Goal: Task Accomplishment & Management: Manage account settings

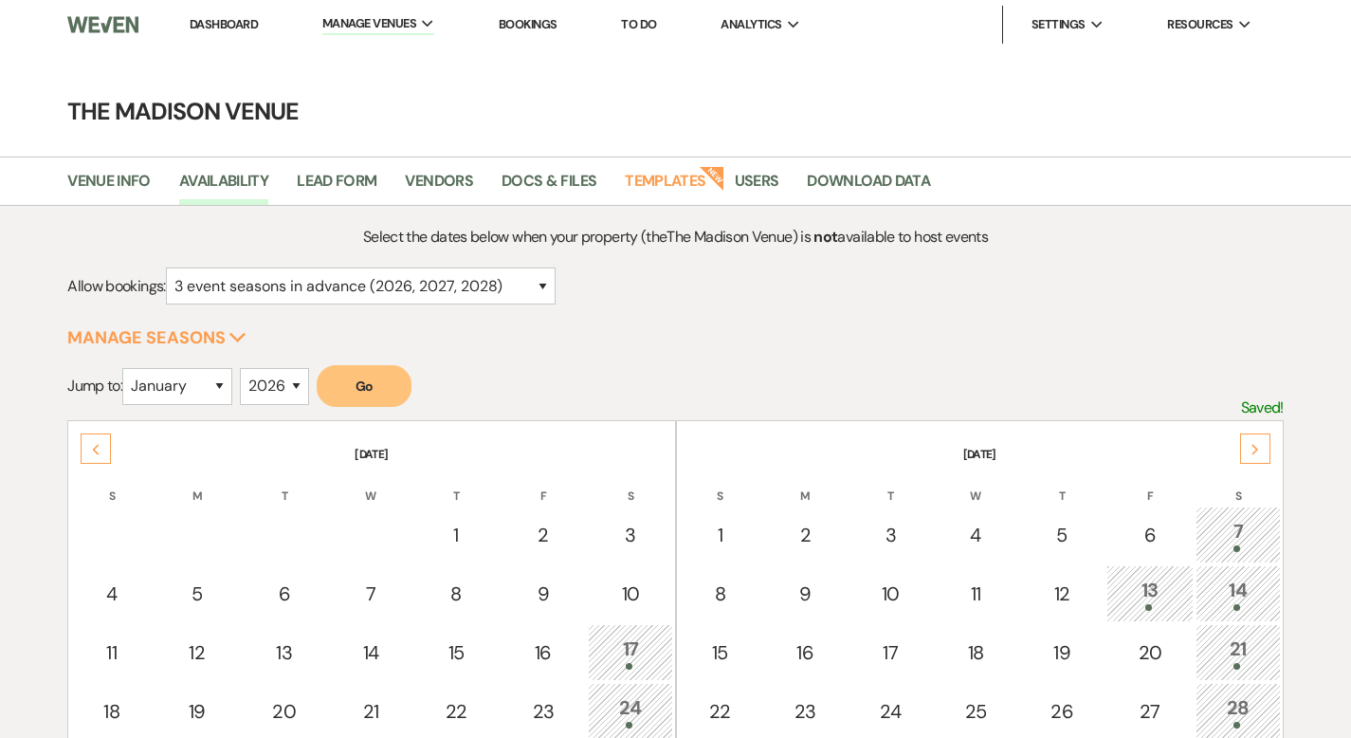
select select "3"
select select "2026"
drag, startPoint x: 211, startPoint y: 26, endPoint x: 211, endPoint y: 41, distance: 15.2
click at [211, 26] on link "Dashboard" at bounding box center [224, 24] width 68 height 16
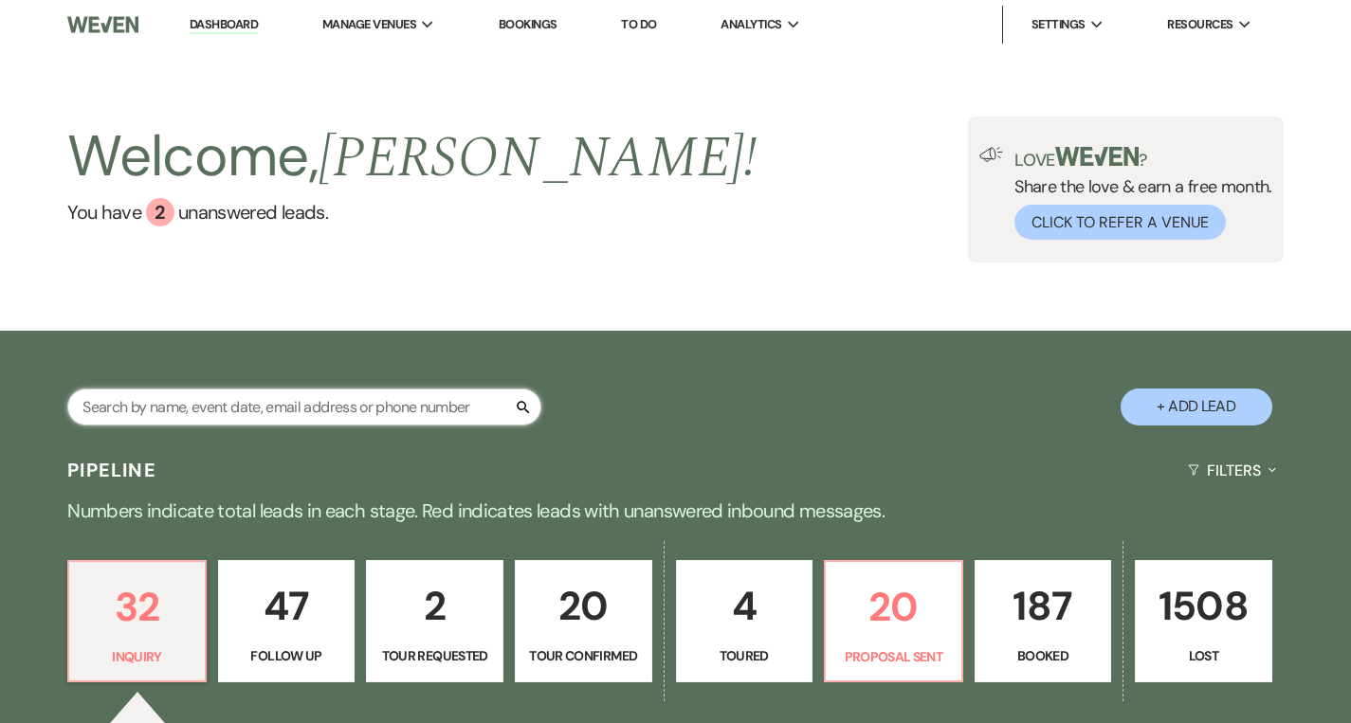
click at [265, 411] on input "text" at bounding box center [304, 407] width 474 height 37
type input "[PERSON_NAME]"
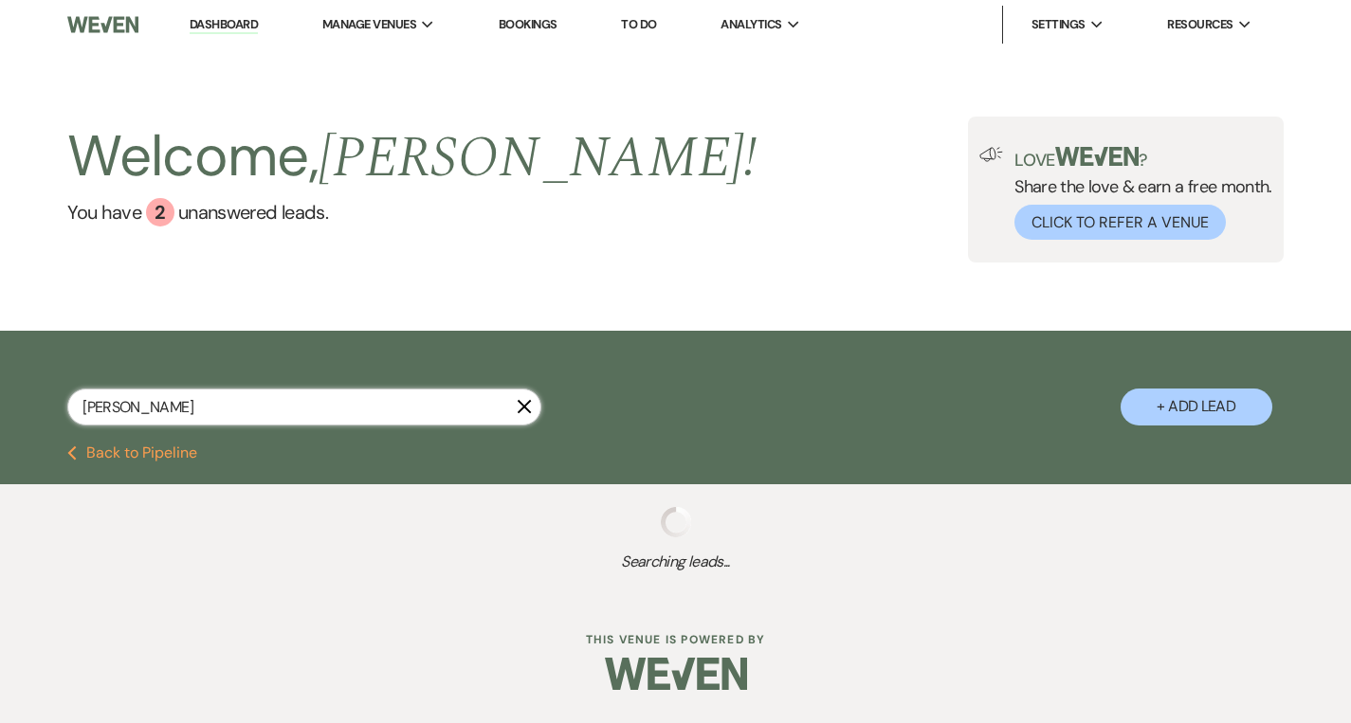
select select "8"
select select "5"
select select "8"
select select "5"
select select "8"
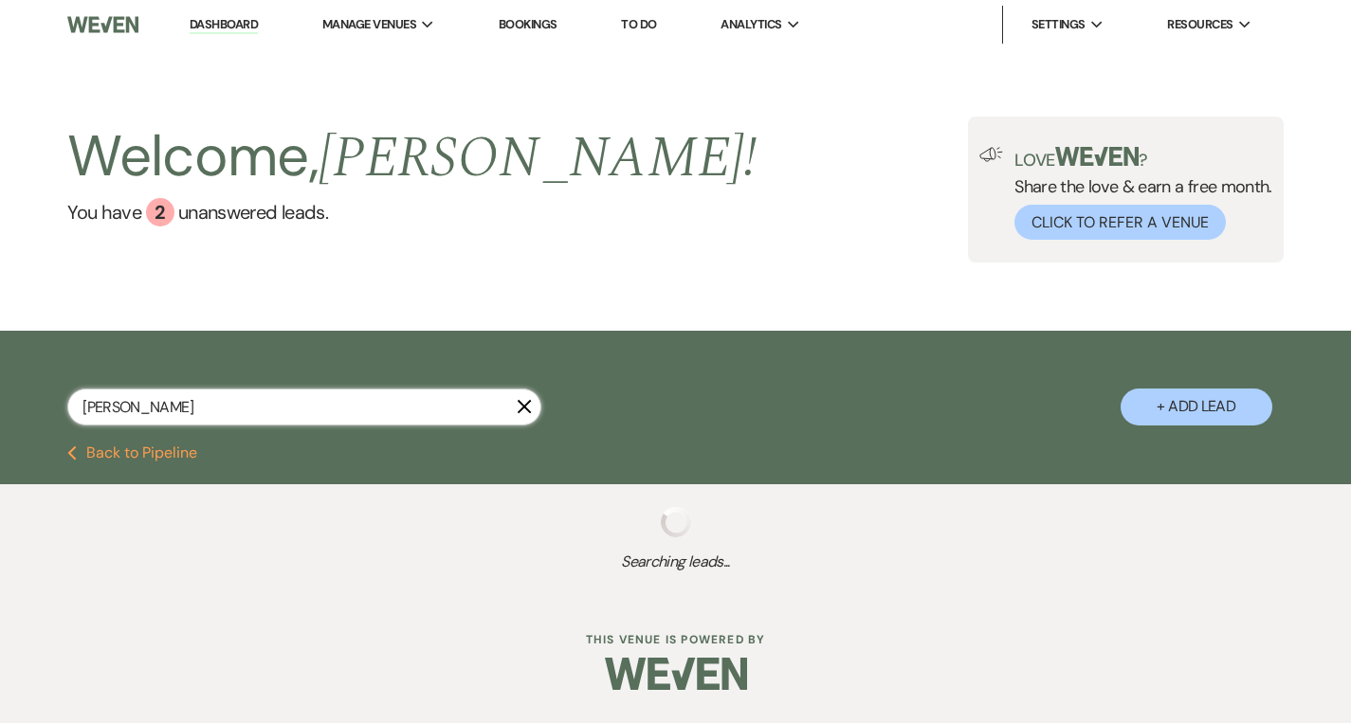
select select "10"
select select "8"
select select "5"
select select "8"
select select "7"
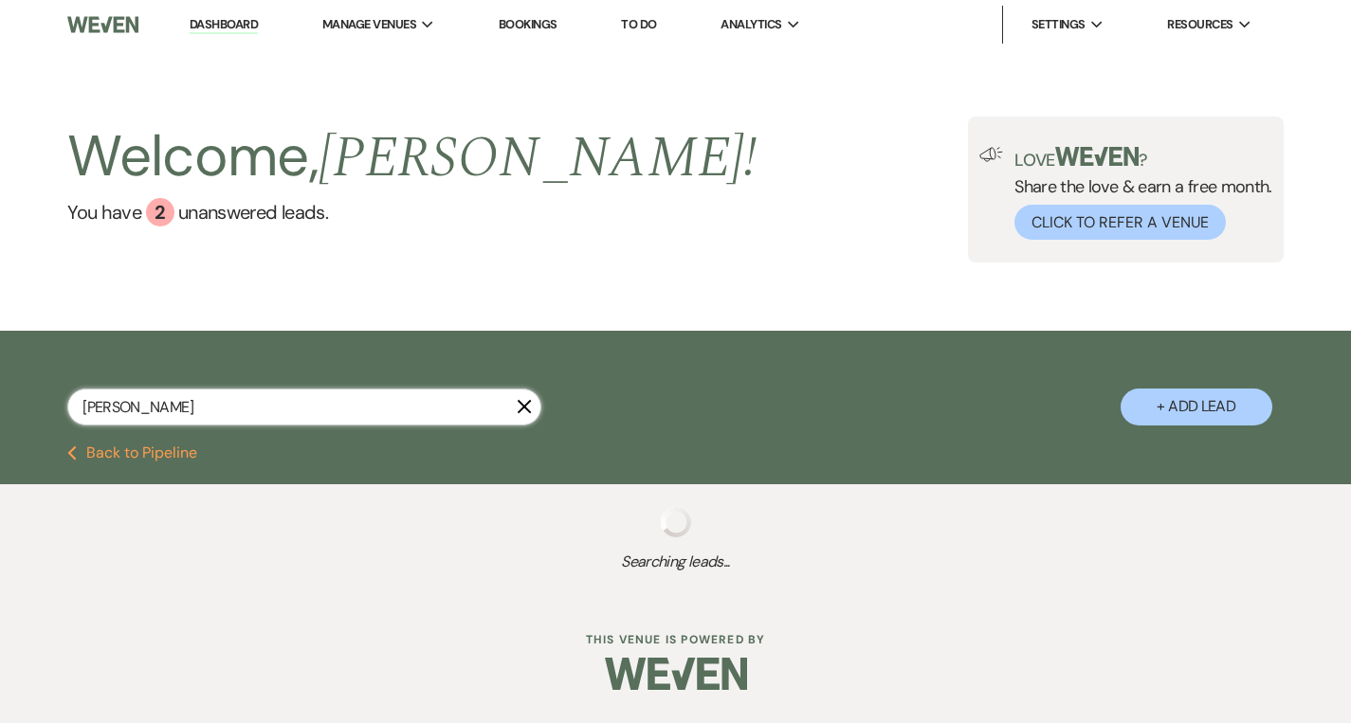
select select "8"
select select "4"
select select "8"
select select "6"
select select "8"
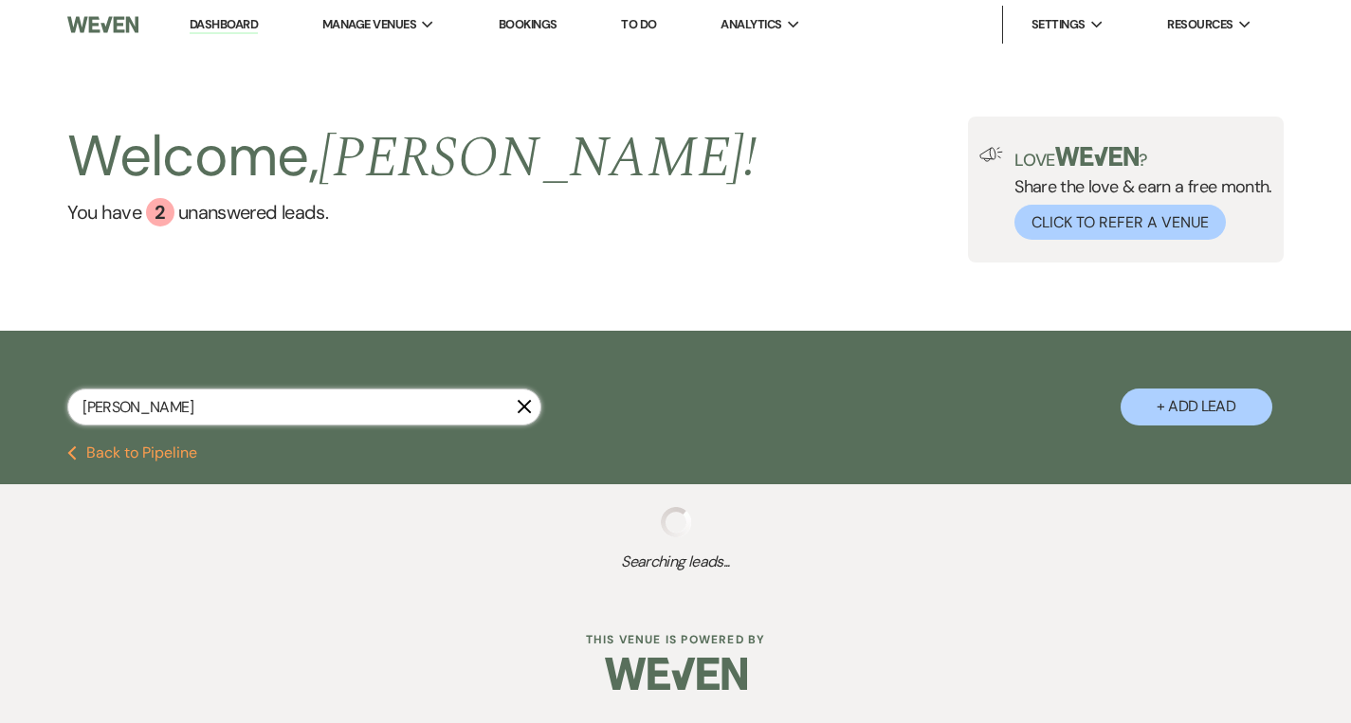
select select "5"
select select "8"
select select "5"
select select "8"
select select "10"
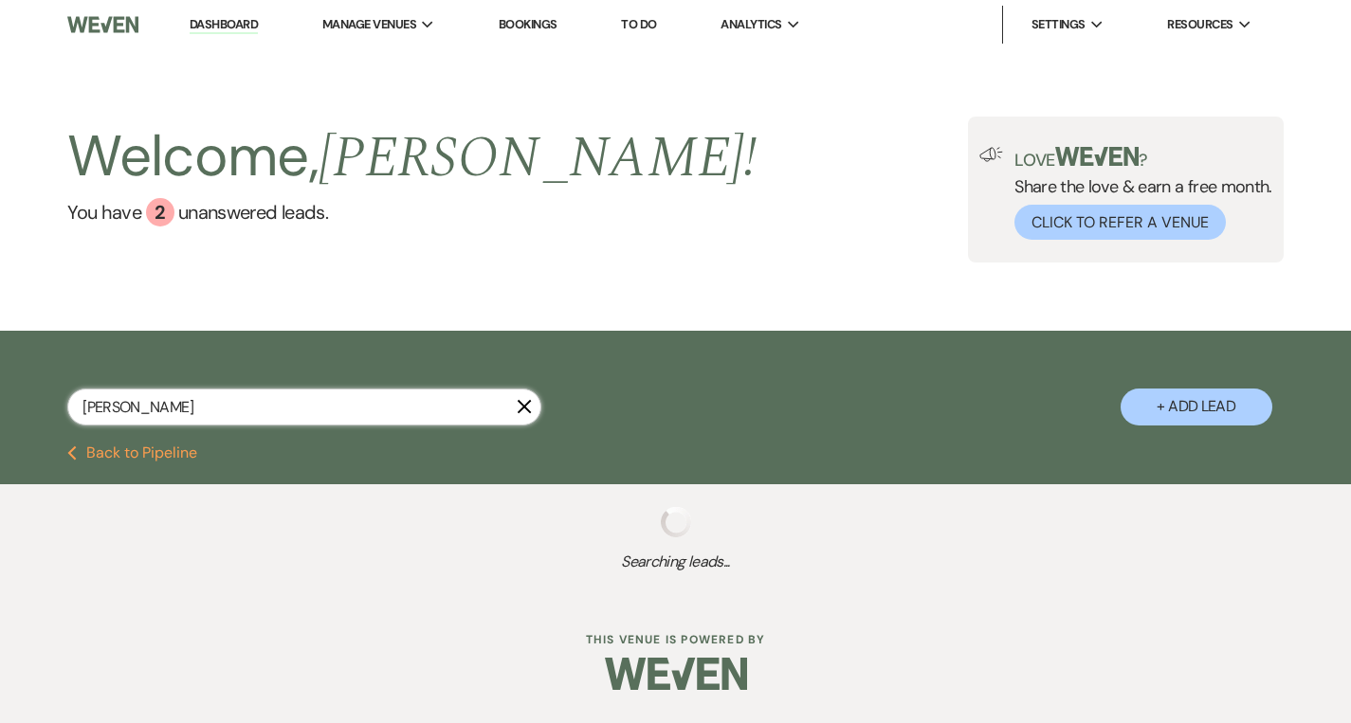
select select "8"
select select "5"
select select "8"
select select "7"
select select "8"
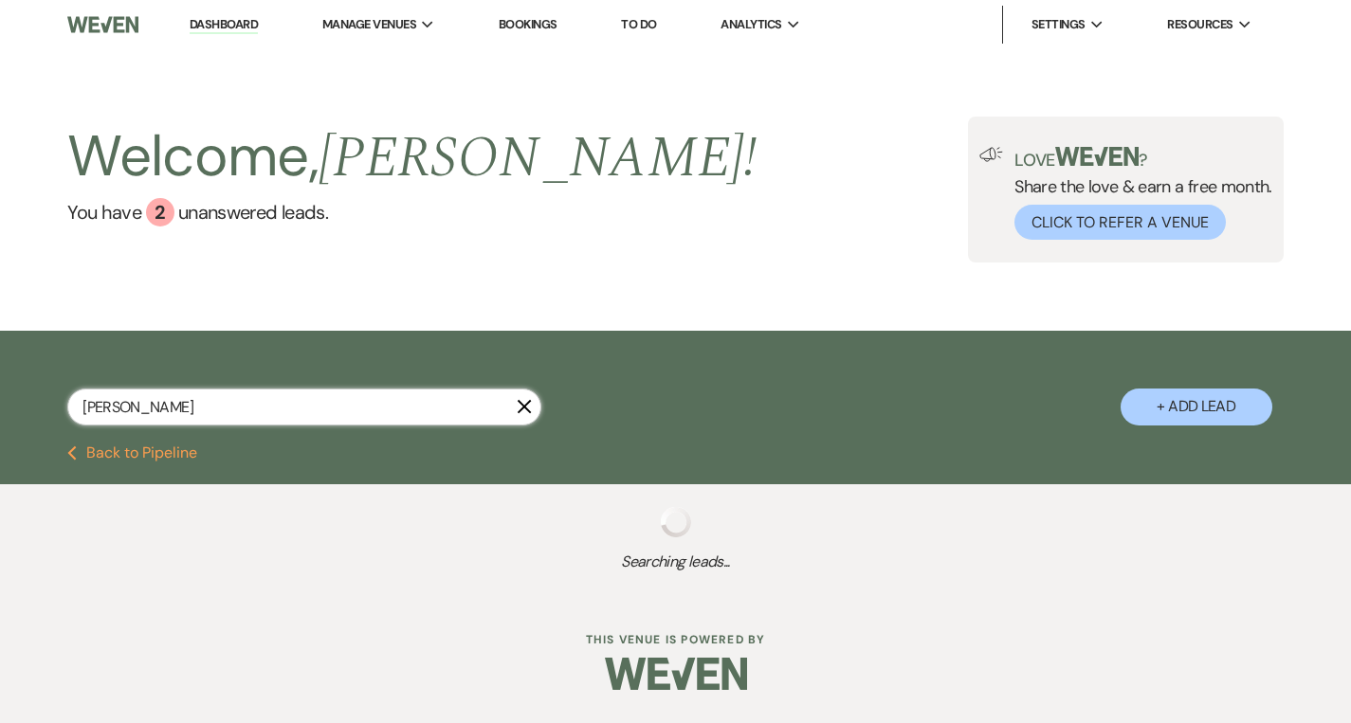
select select "4"
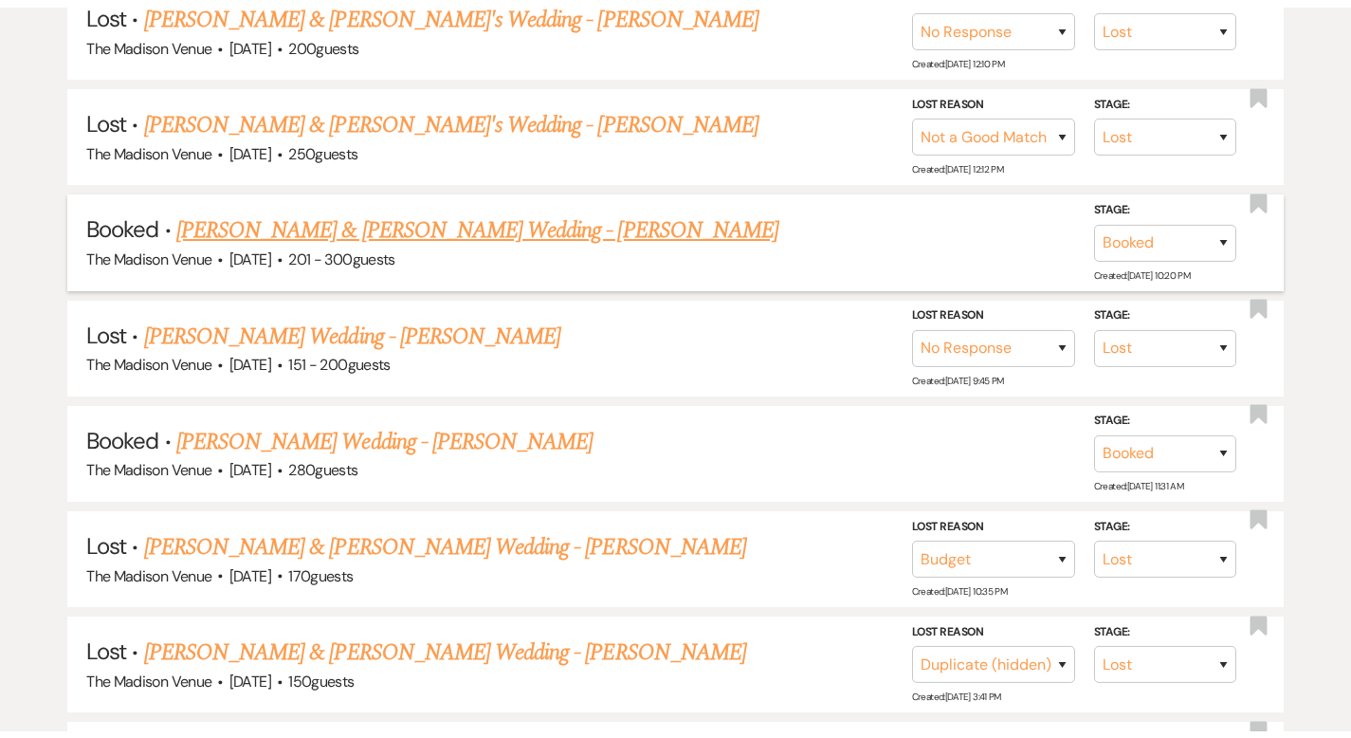
scroll to position [653, 0]
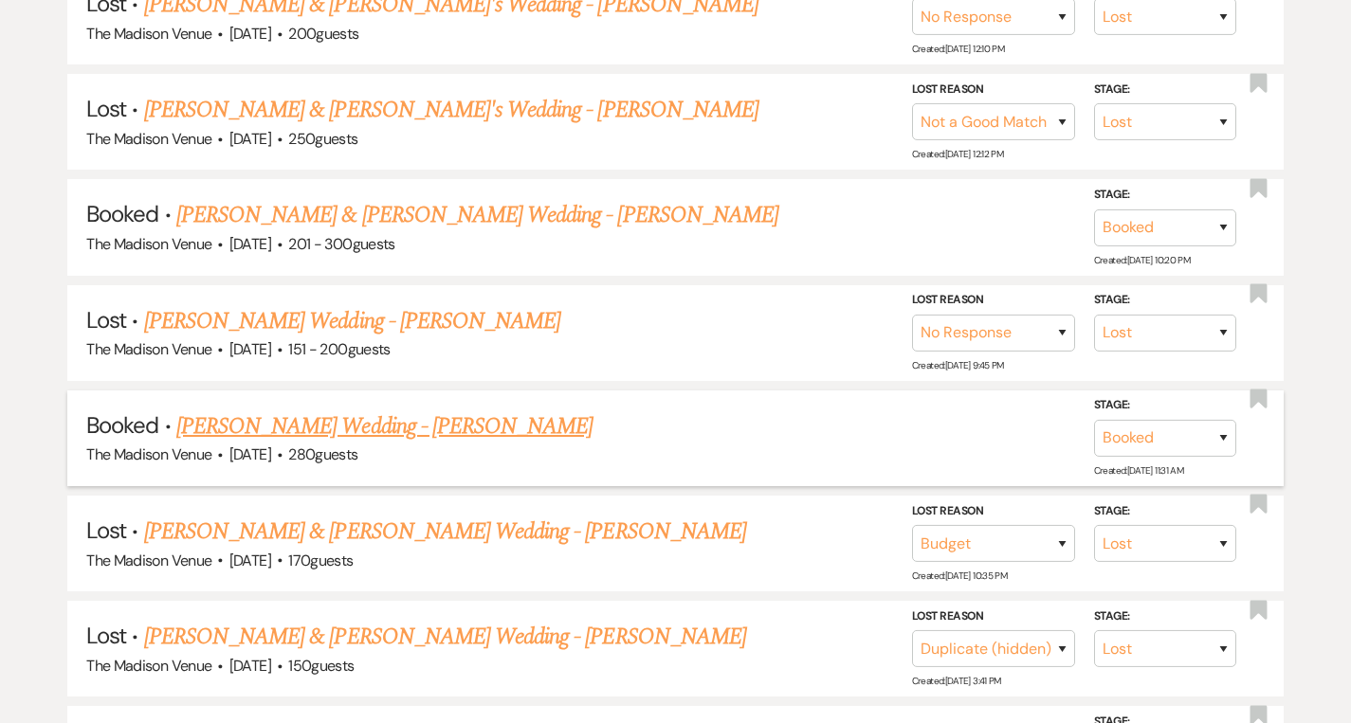
type input "[PERSON_NAME]"
click at [335, 417] on link "[PERSON_NAME] Wedding - [PERSON_NAME]" at bounding box center [384, 427] width 416 height 34
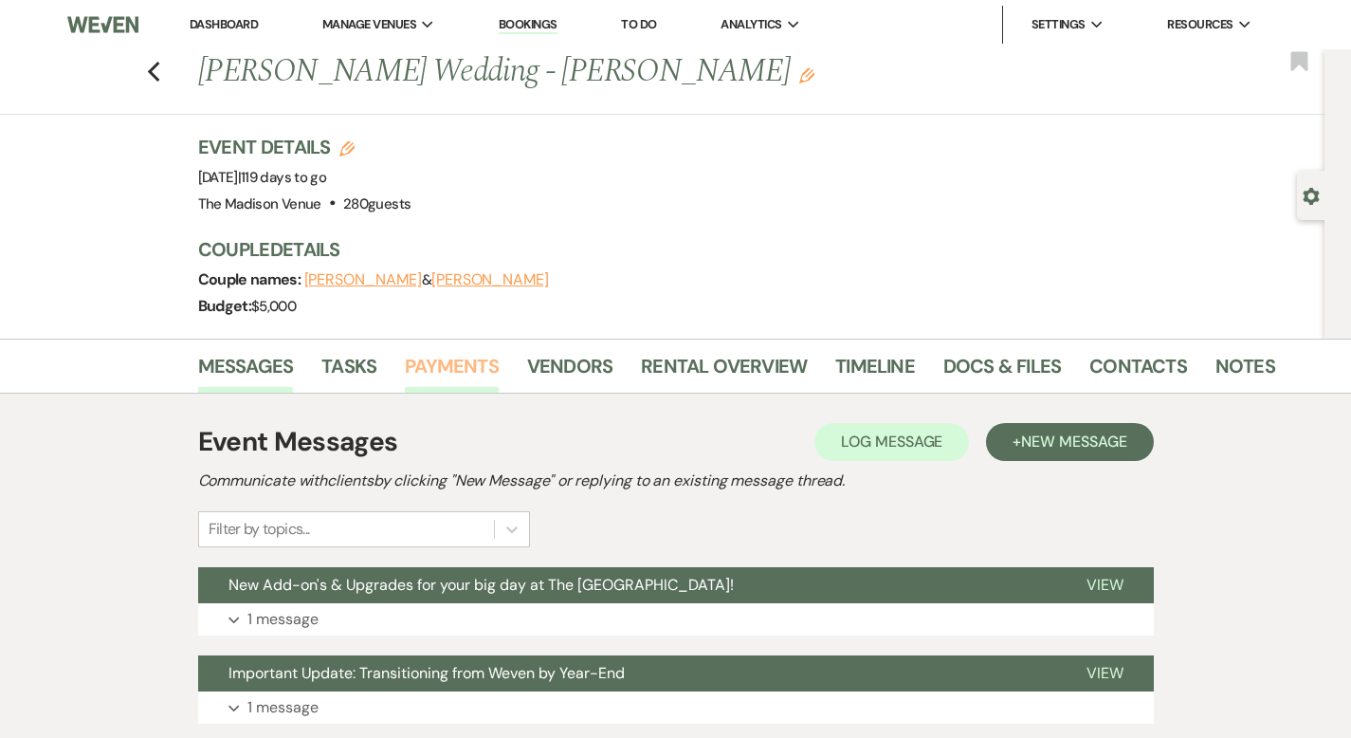
click at [405, 360] on link "Payments" at bounding box center [452, 372] width 94 height 42
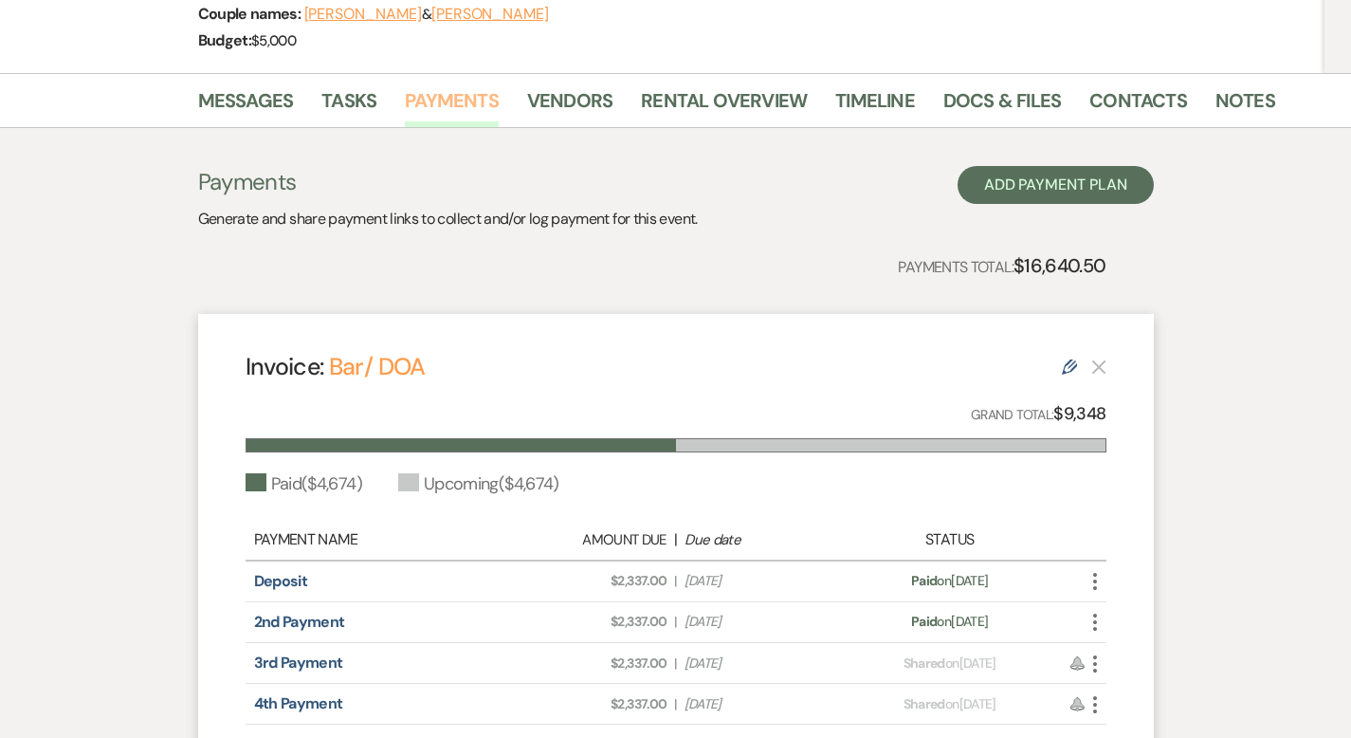
scroll to position [586, 0]
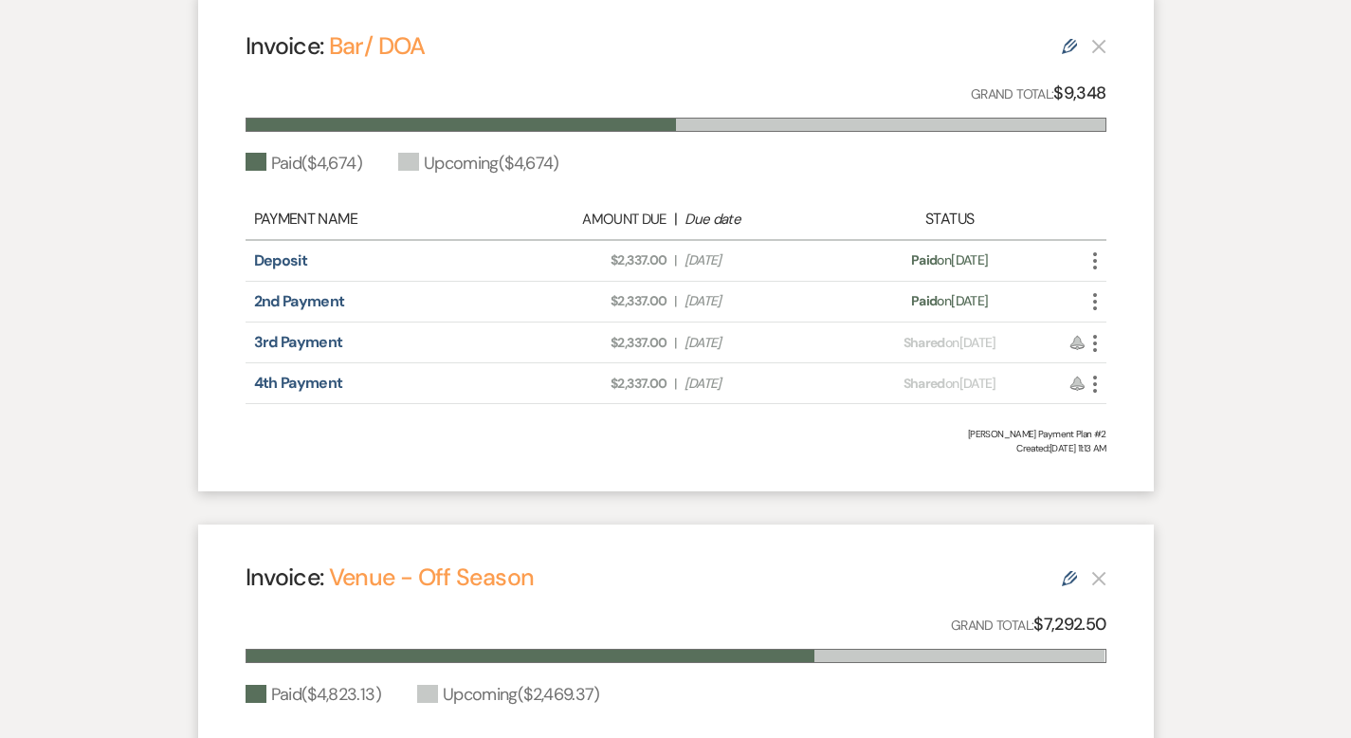
click at [1106, 353] on icon "More" at bounding box center [1095, 343] width 23 height 23
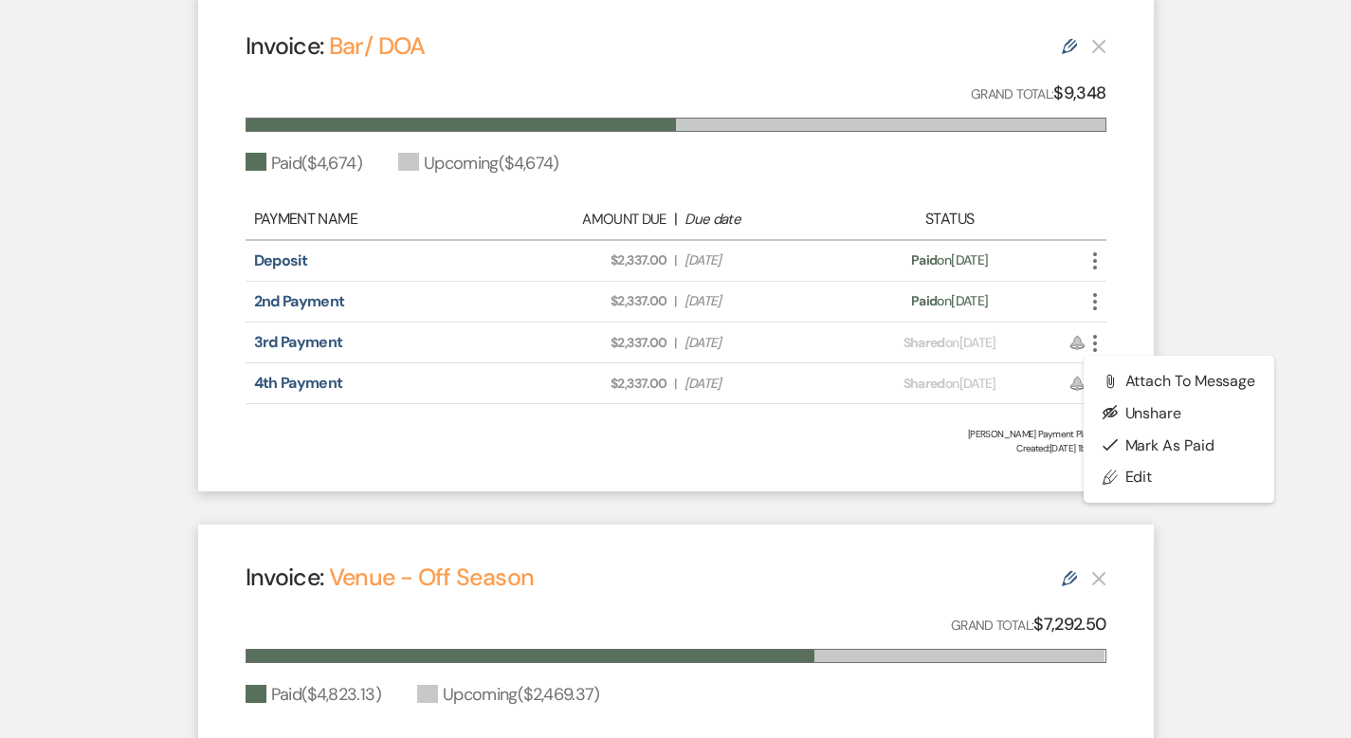
click at [1154, 299] on div "Invoice: Bar/ DOA Edit Grand Total: $9,348 Paid ( $4,674 ) Upcoming ( $4,674 ) …" at bounding box center [676, 242] width 956 height 499
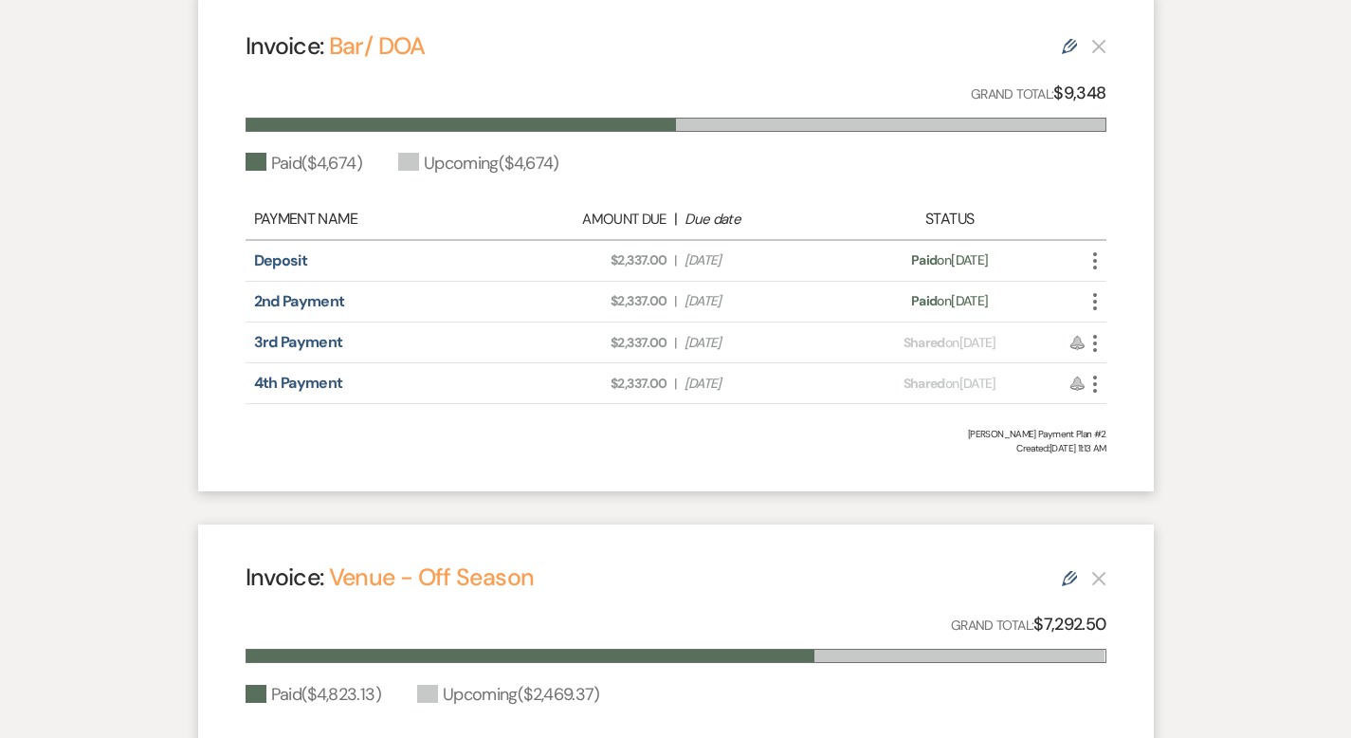
click at [1106, 345] on icon "More" at bounding box center [1095, 343] width 23 height 23
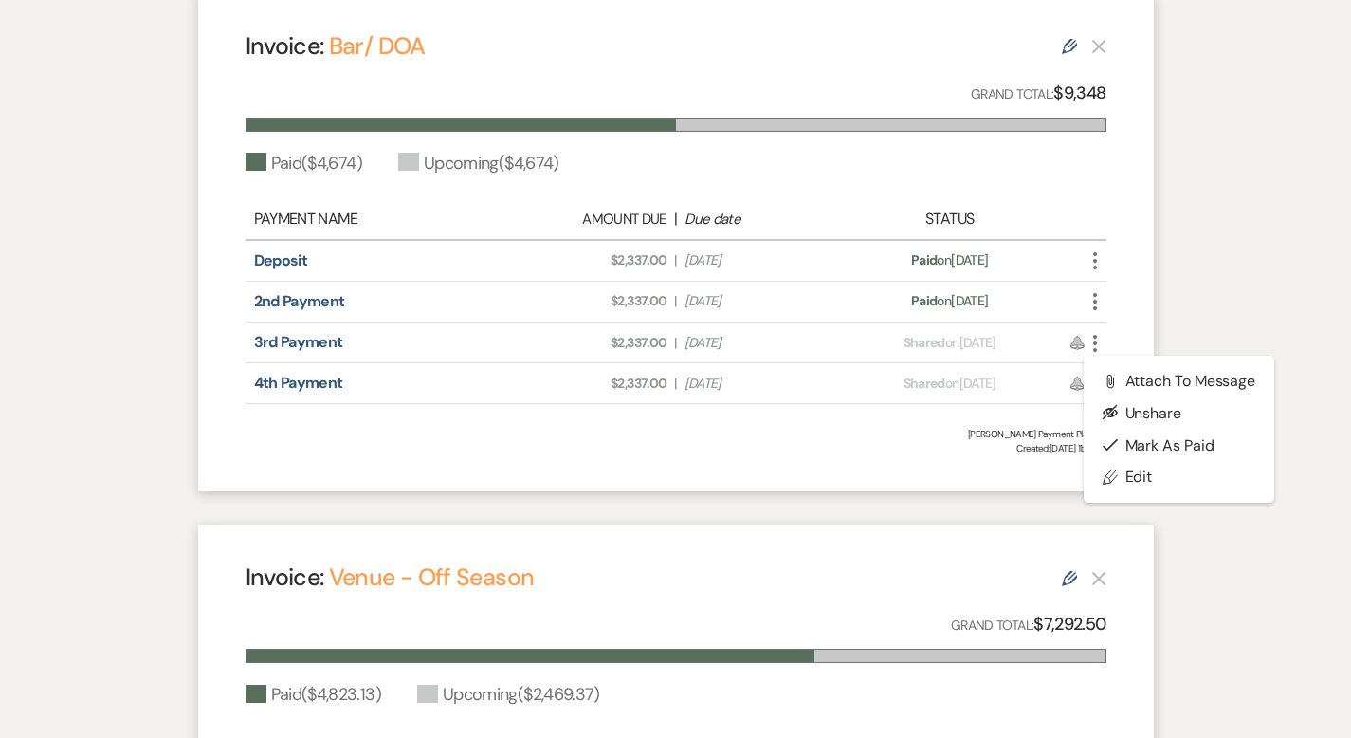
click at [1224, 255] on div "Messages Tasks Payments Vendors Rental Overview Timeline Docs & Files Contacts …" at bounding box center [675, 397] width 1351 height 1289
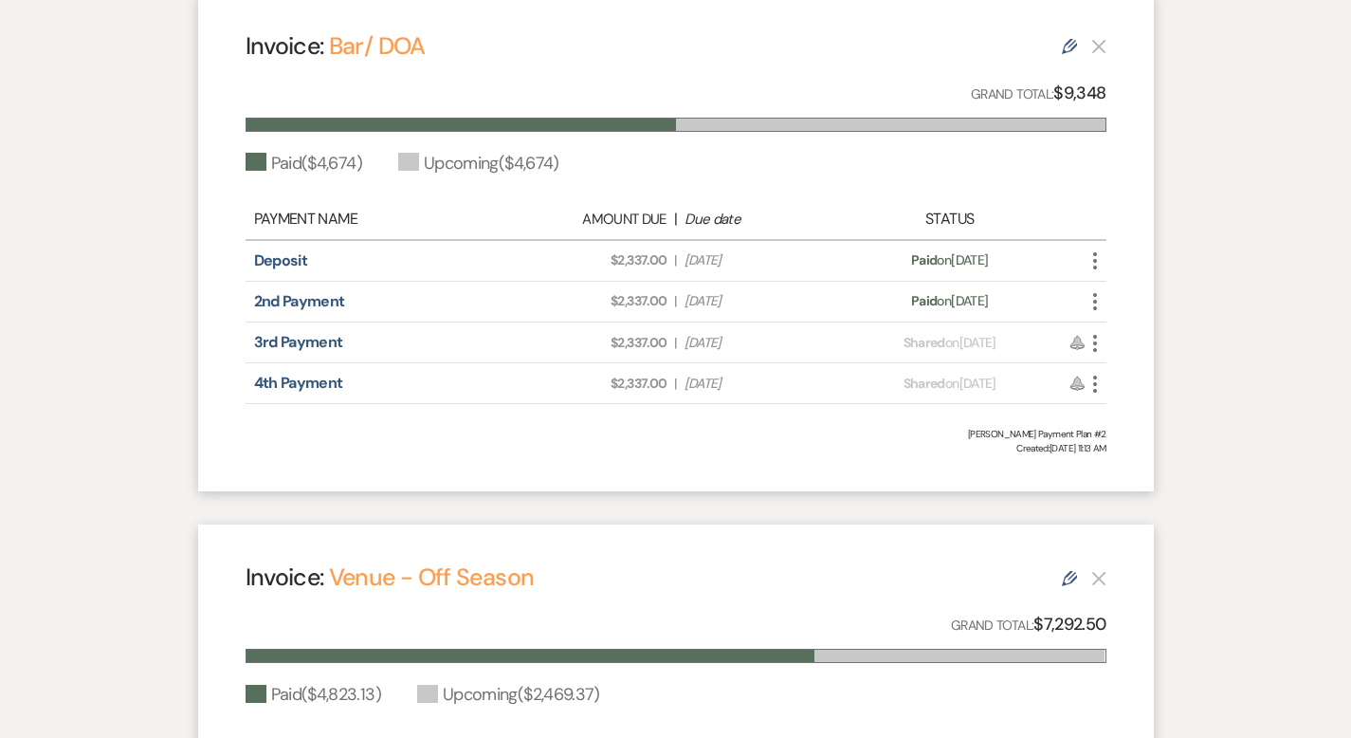
click at [1084, 349] on use at bounding box center [1076, 342] width 13 height 13
click at [1106, 353] on icon "More" at bounding box center [1095, 343] width 23 height 23
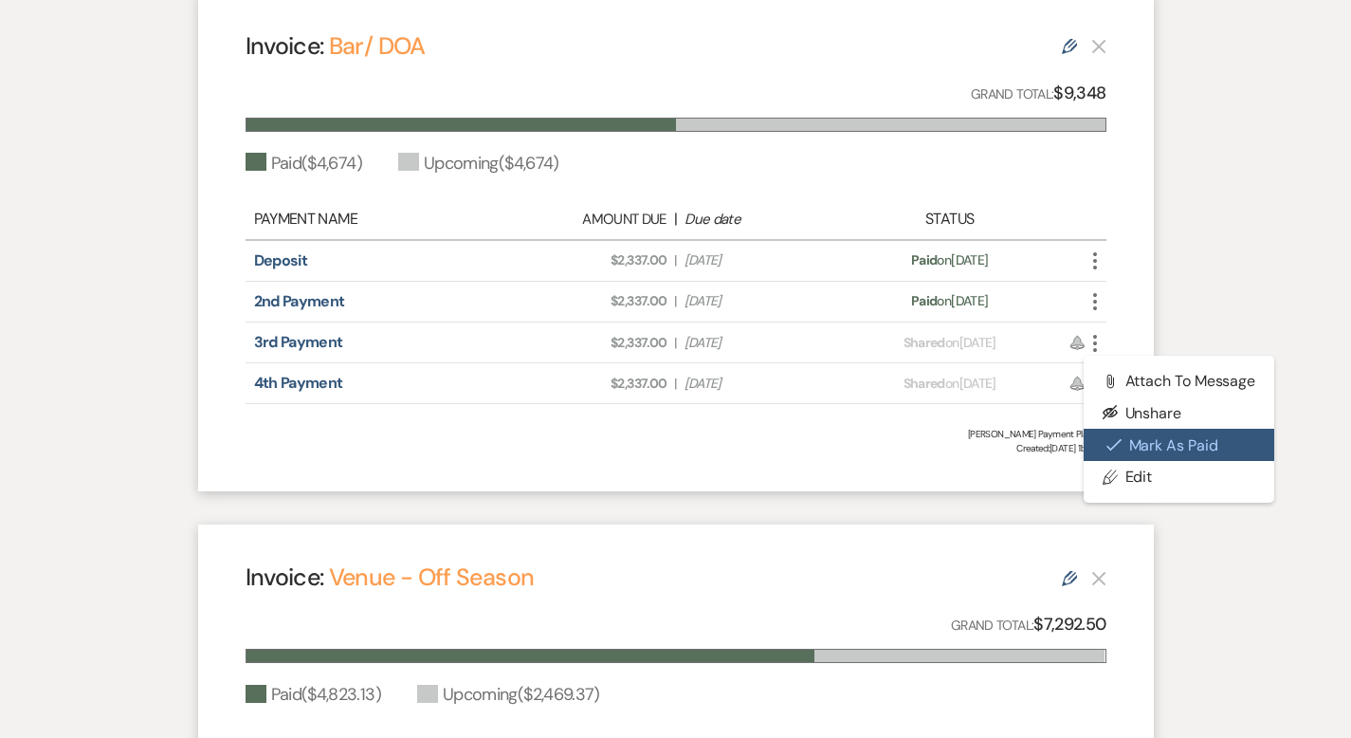
click at [1199, 448] on button "Check [PERSON_NAME] [PERSON_NAME] as Paid" at bounding box center [1180, 445] width 192 height 32
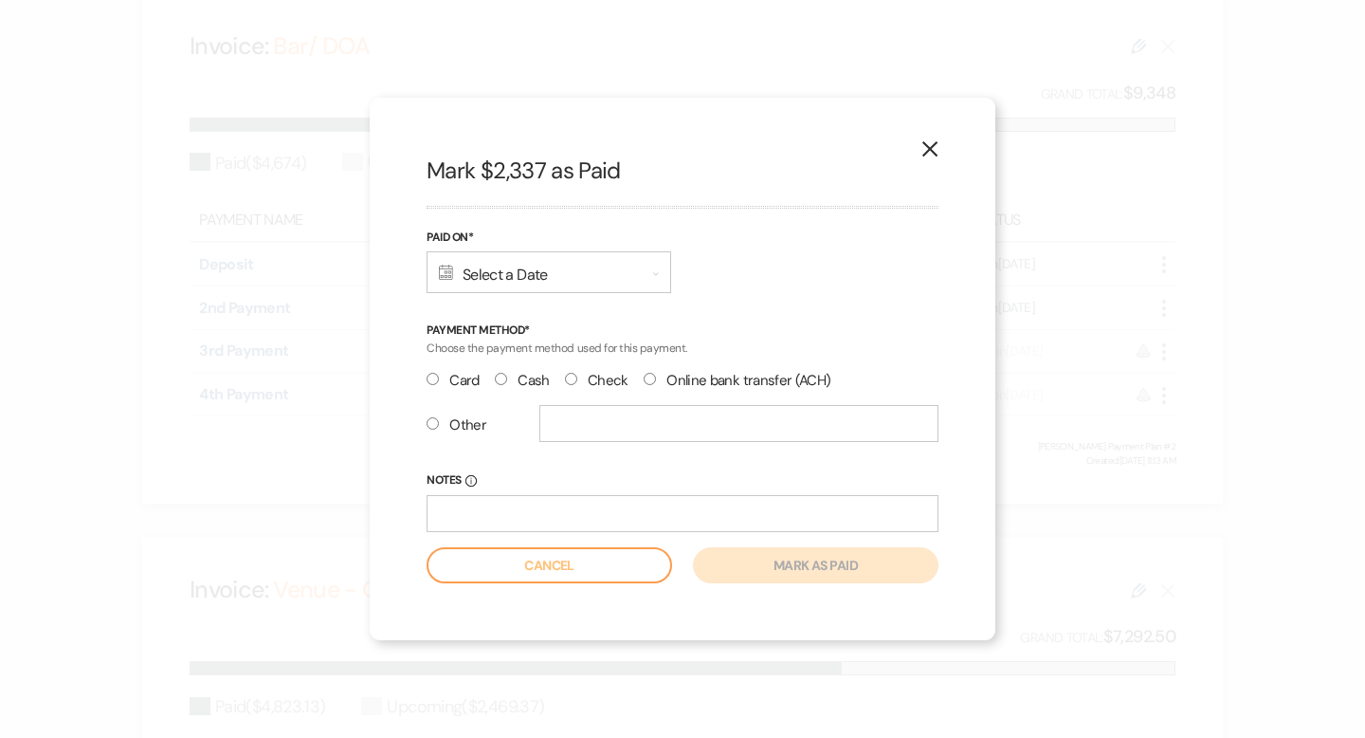
click at [926, 145] on use "button" at bounding box center [930, 148] width 15 height 15
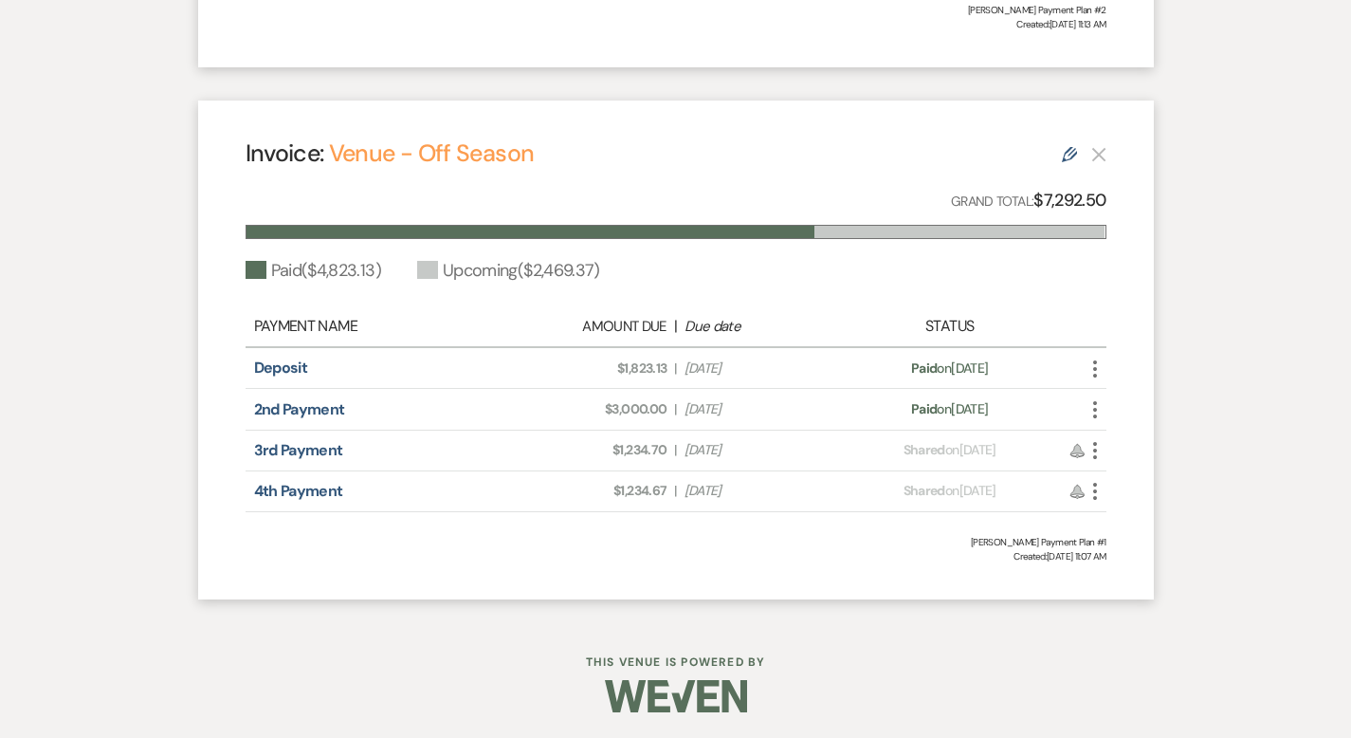
scroll to position [1037, 0]
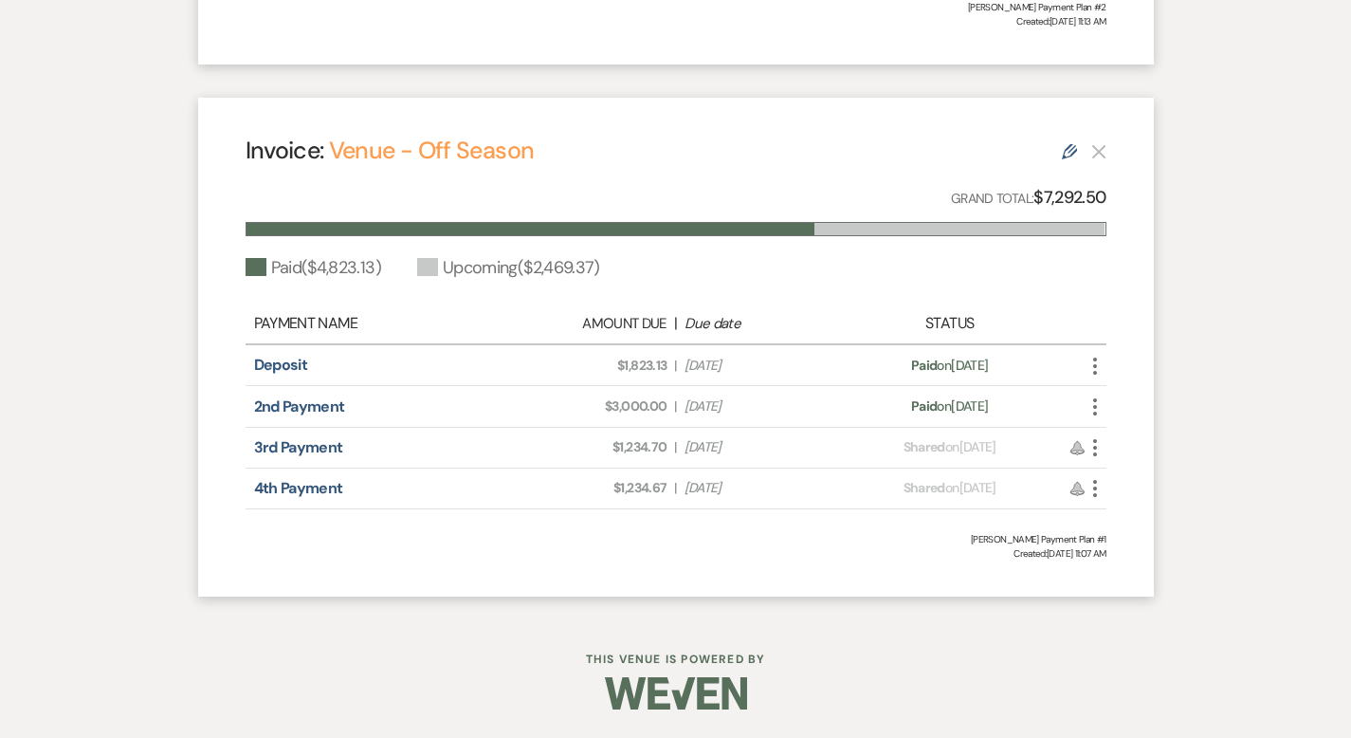
click at [1106, 447] on icon "More" at bounding box center [1095, 447] width 23 height 23
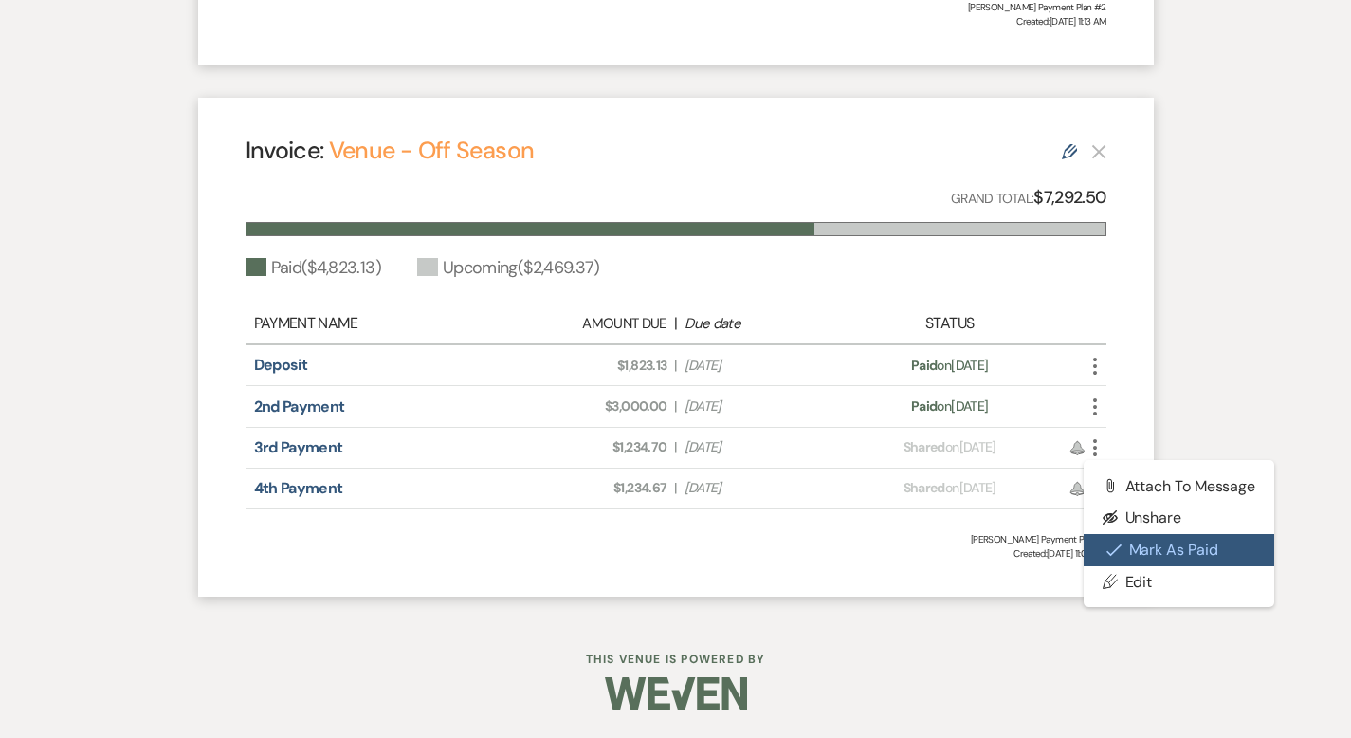
drag, startPoint x: 1191, startPoint y: 553, endPoint x: 1207, endPoint y: 596, distance: 46.5
click at [1198, 578] on ul "Attach File Attach to Message Eye Blocked Unshare Check [PERSON_NAME] [PERSON_N…" at bounding box center [1180, 533] width 192 height 147
click at [1232, 542] on button "Check [PERSON_NAME] [PERSON_NAME] as Paid" at bounding box center [1180, 550] width 192 height 32
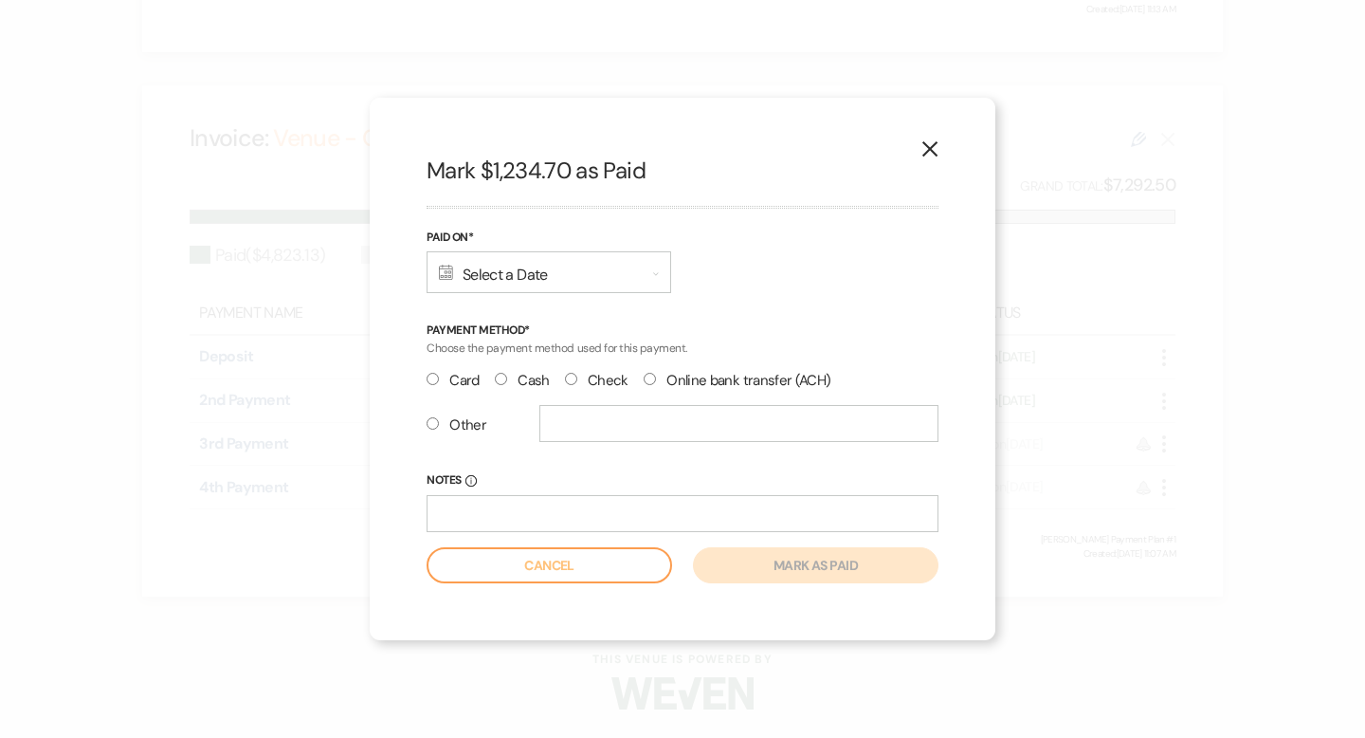
click at [502, 379] on input "Cash" at bounding box center [501, 379] width 12 height 12
radio input "true"
click at [545, 284] on div "Calendar Select a Date Expand" at bounding box center [549, 272] width 245 height 42
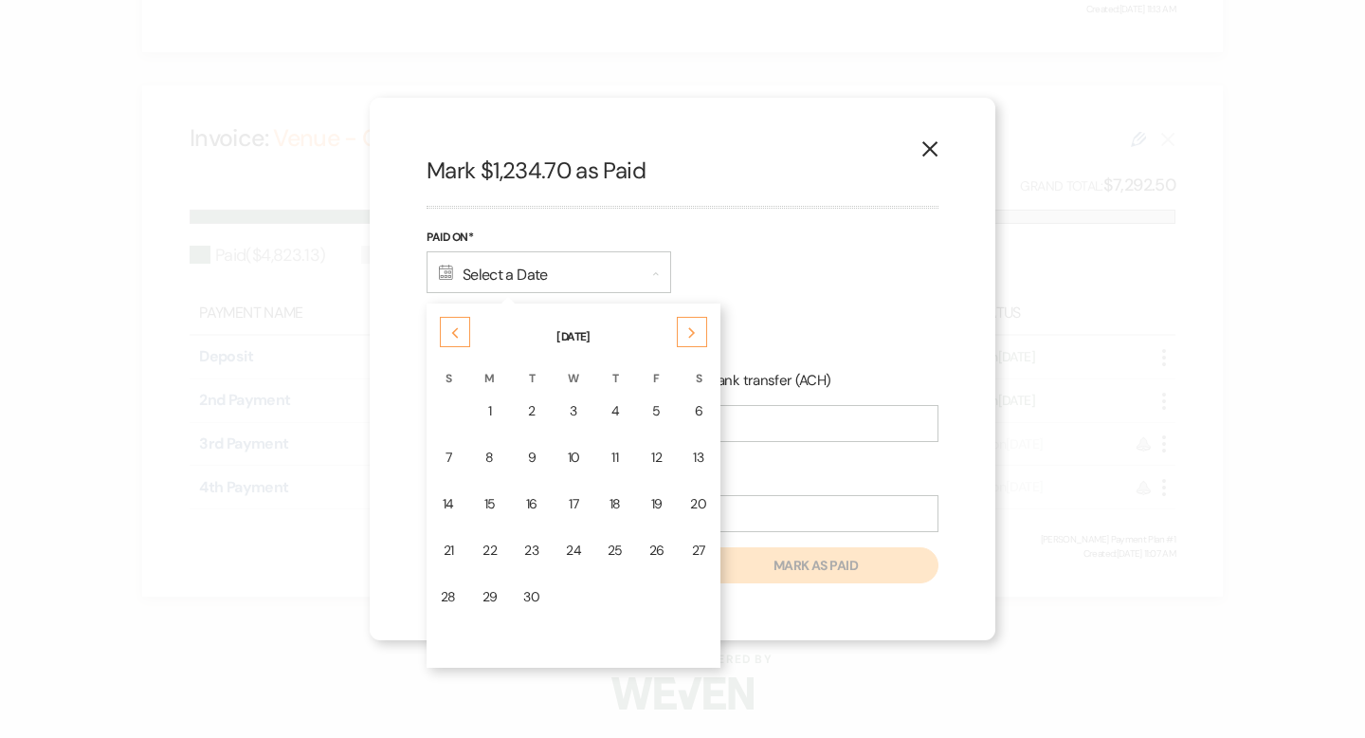
click at [655, 495] on div "19" at bounding box center [656, 504] width 15 height 20
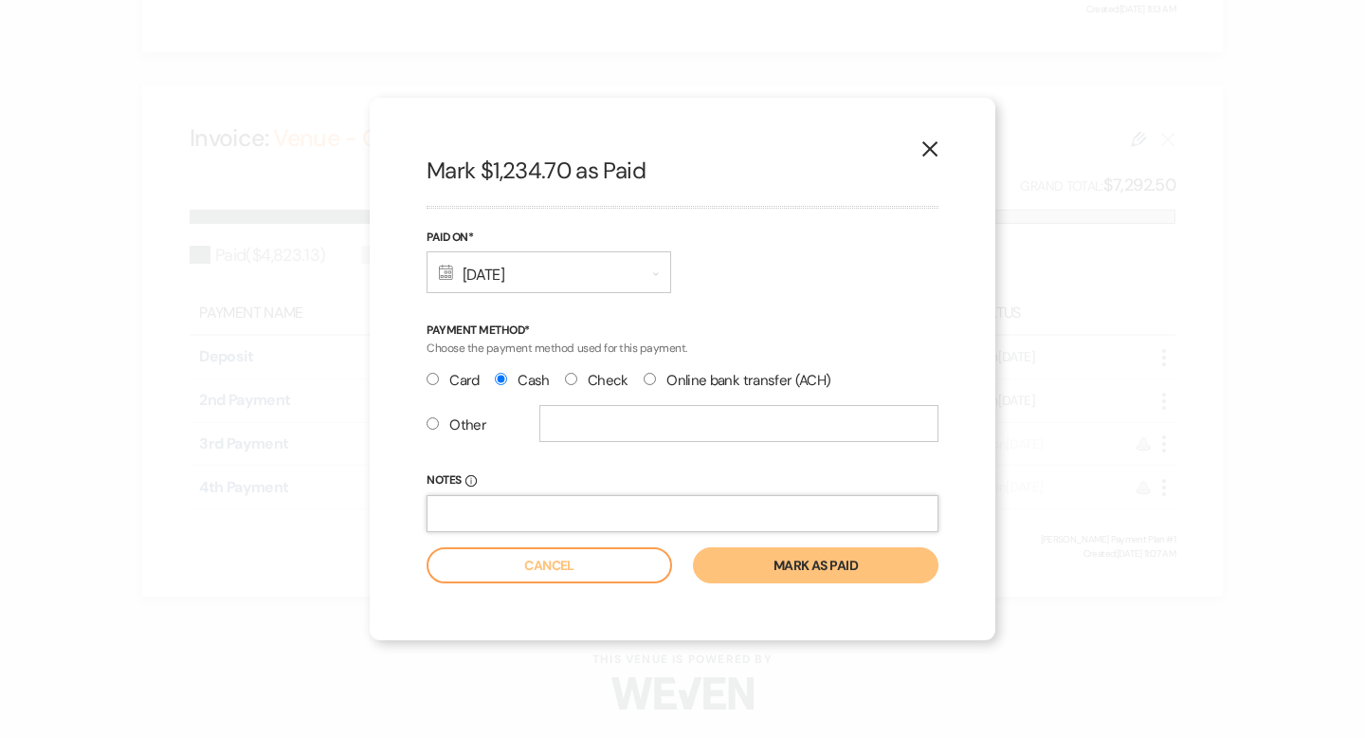
click at [601, 524] on input "Notes Info" at bounding box center [683, 513] width 512 height 37
click at [779, 576] on button "Mark as paid" at bounding box center [816, 565] width 246 height 36
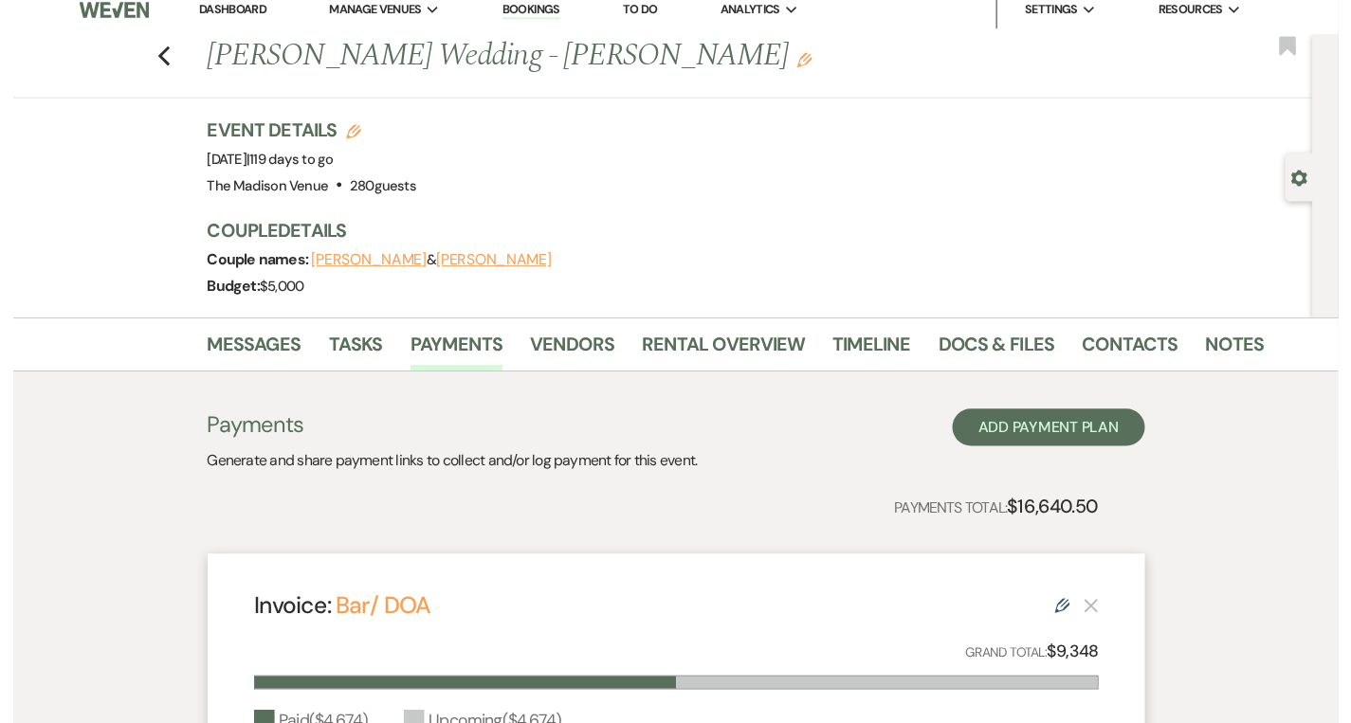
scroll to position [0, 0]
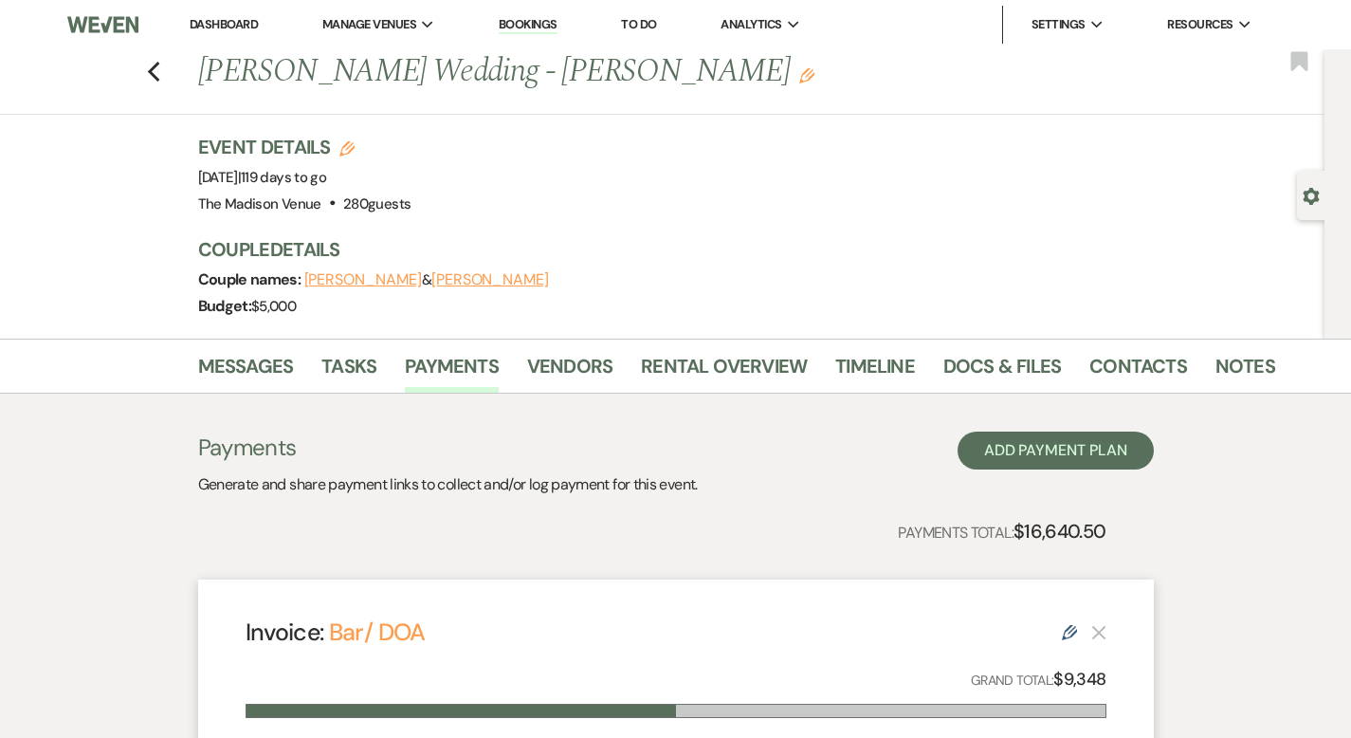
click at [218, 26] on link "Dashboard" at bounding box center [224, 24] width 68 height 16
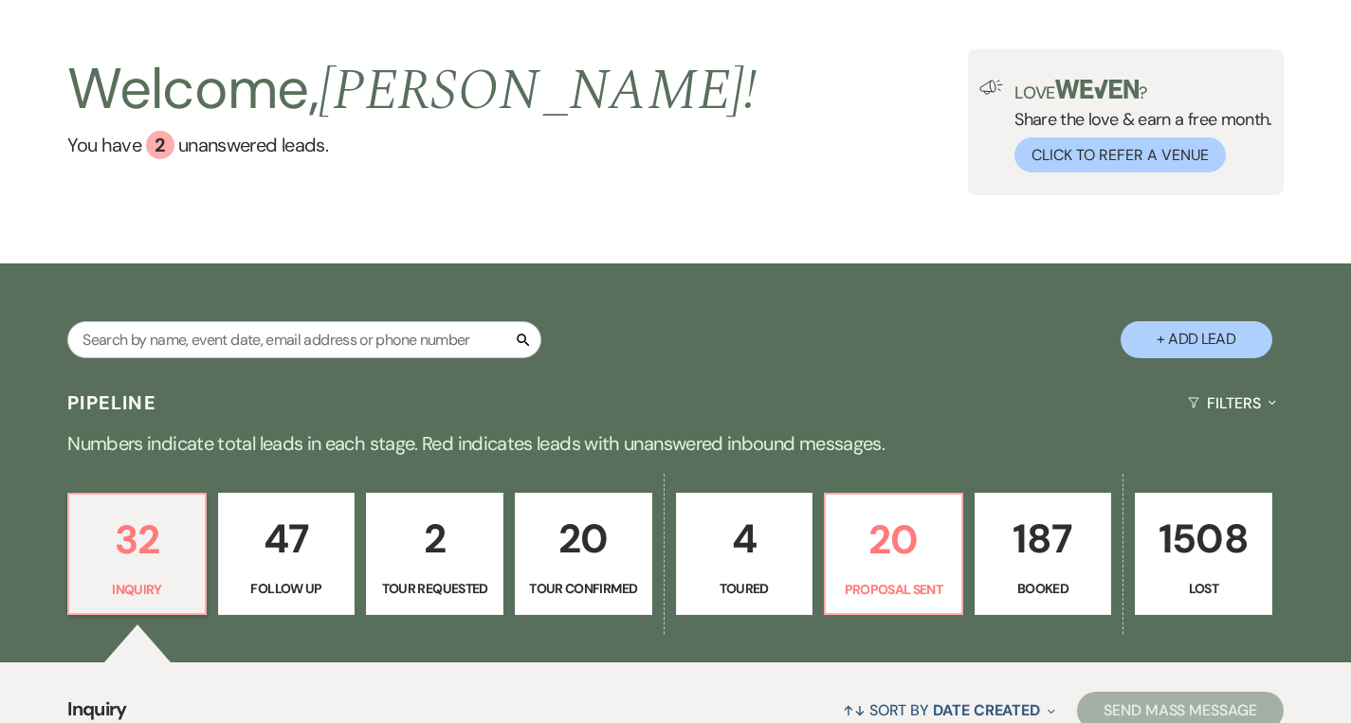
scroll to position [215, 0]
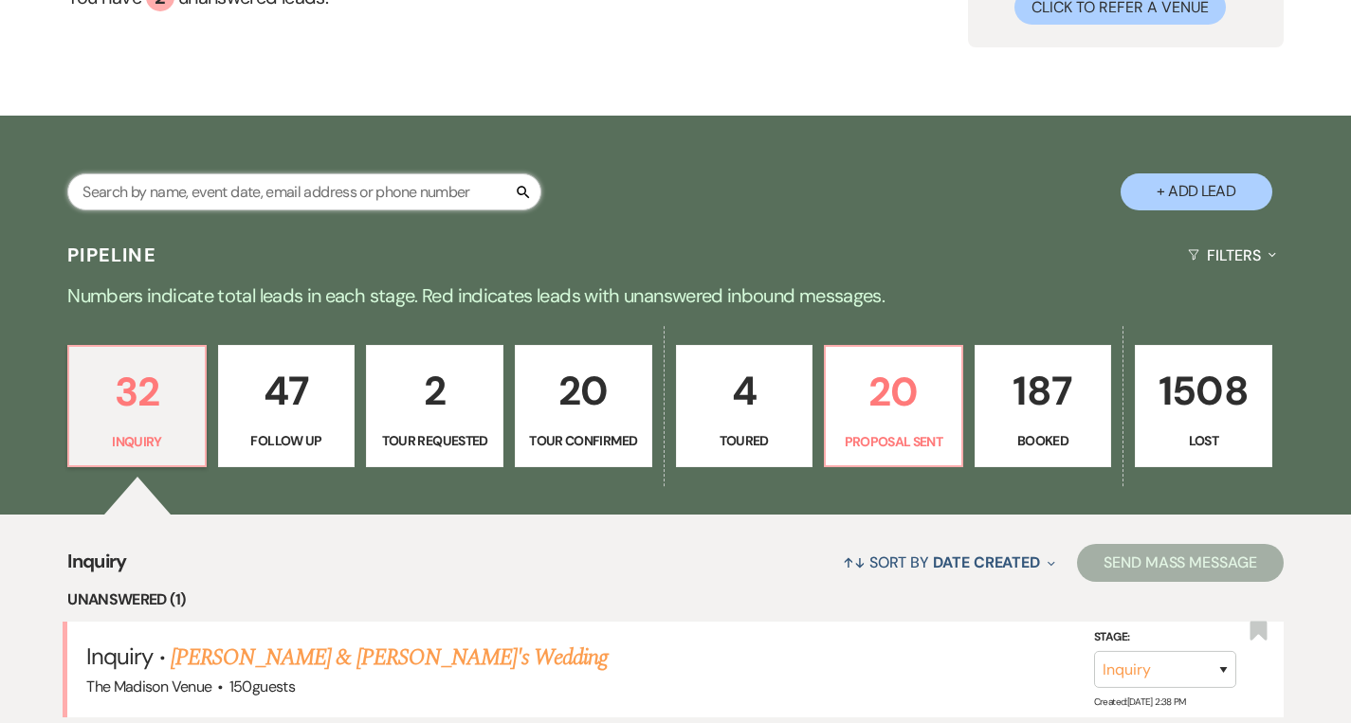
click at [238, 192] on input "text" at bounding box center [304, 192] width 474 height 37
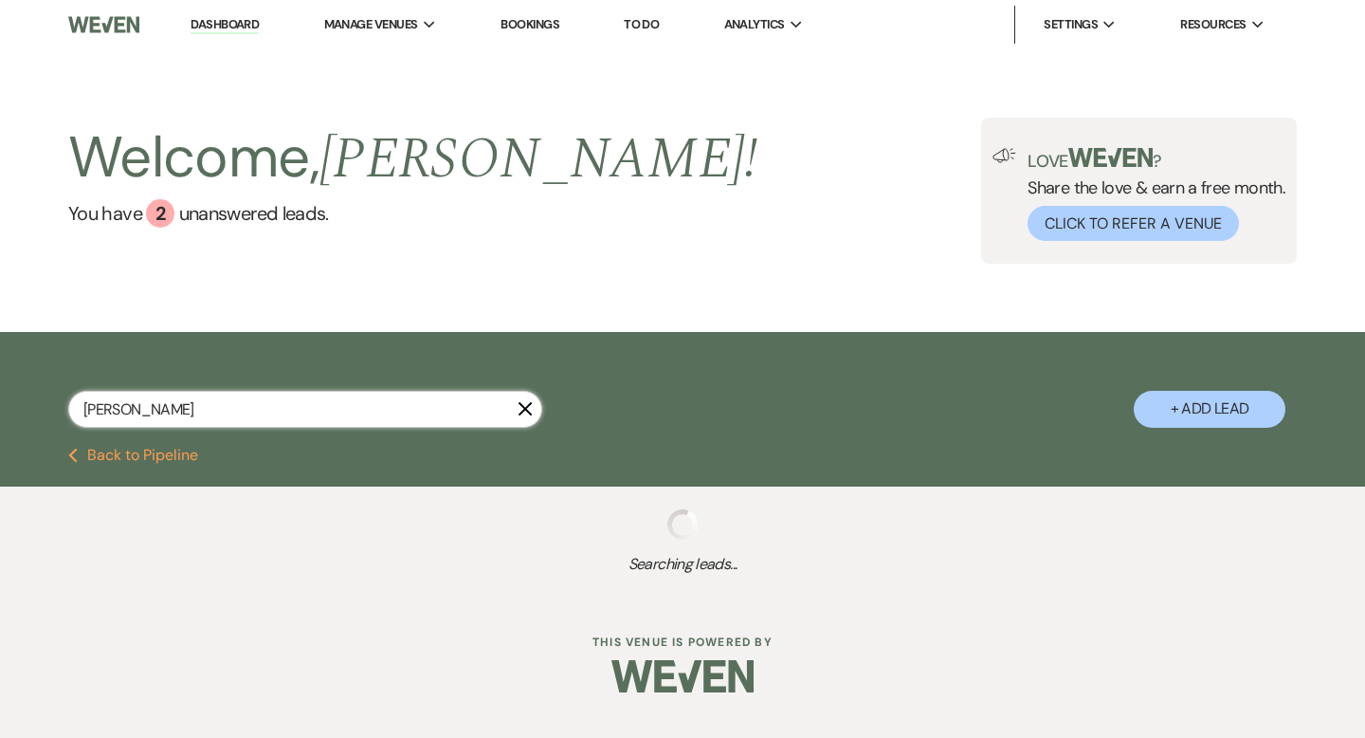
type input "[PERSON_NAME]"
select select "8"
select select "5"
select select "8"
select select "5"
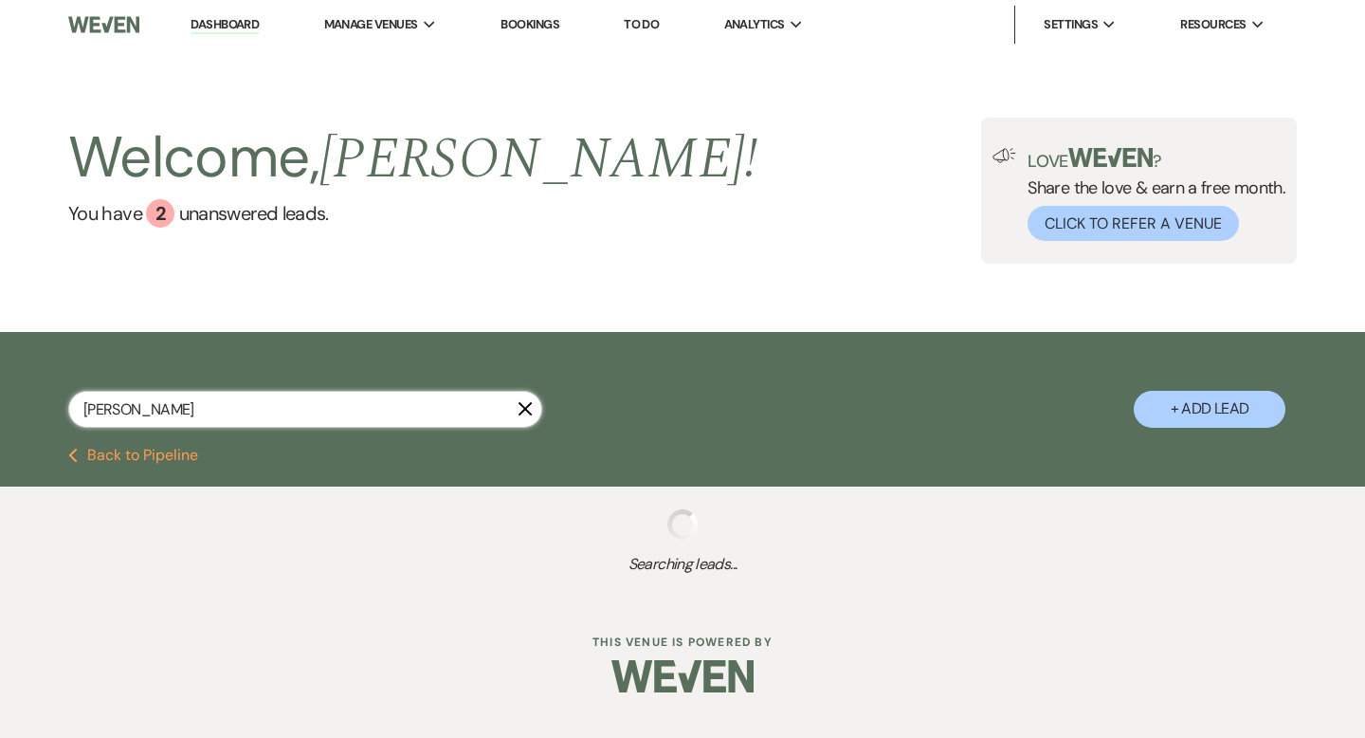
select select "8"
select select "10"
select select "8"
select select "5"
select select "8"
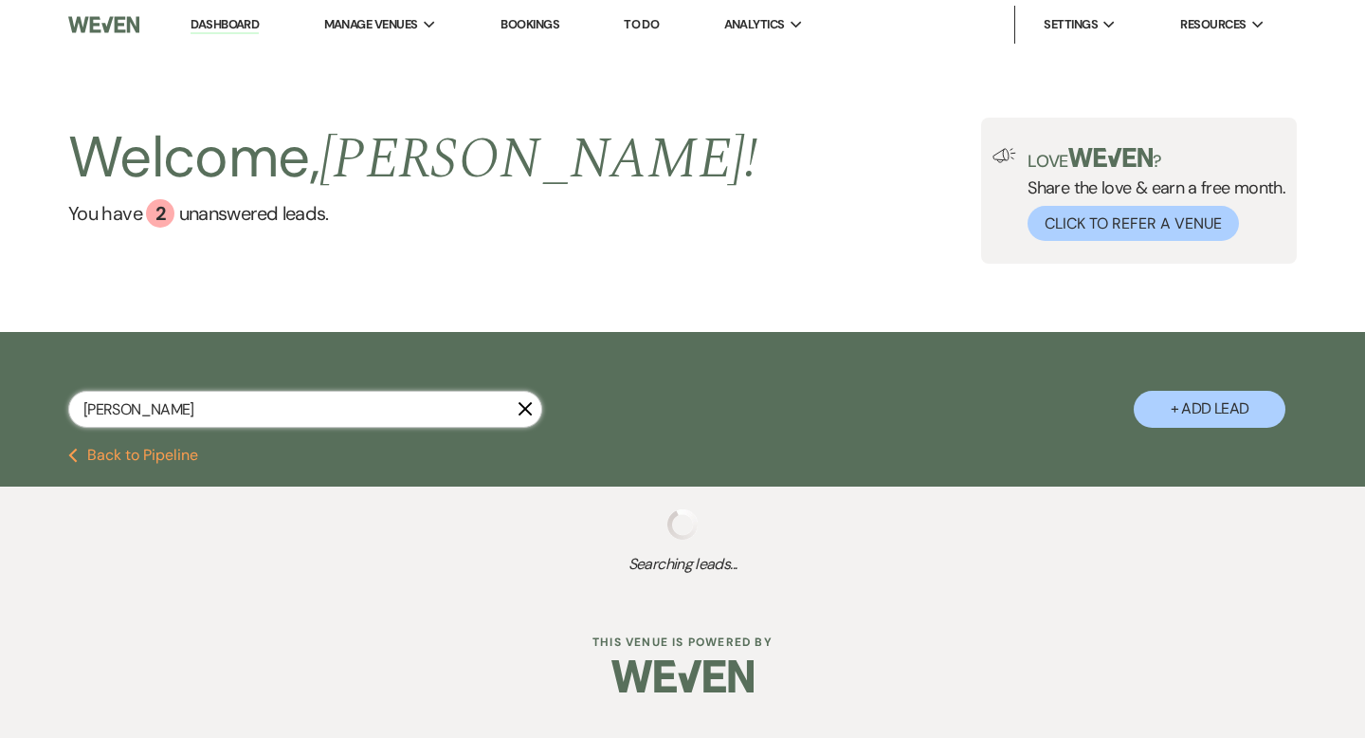
select select "7"
select select "8"
select select "4"
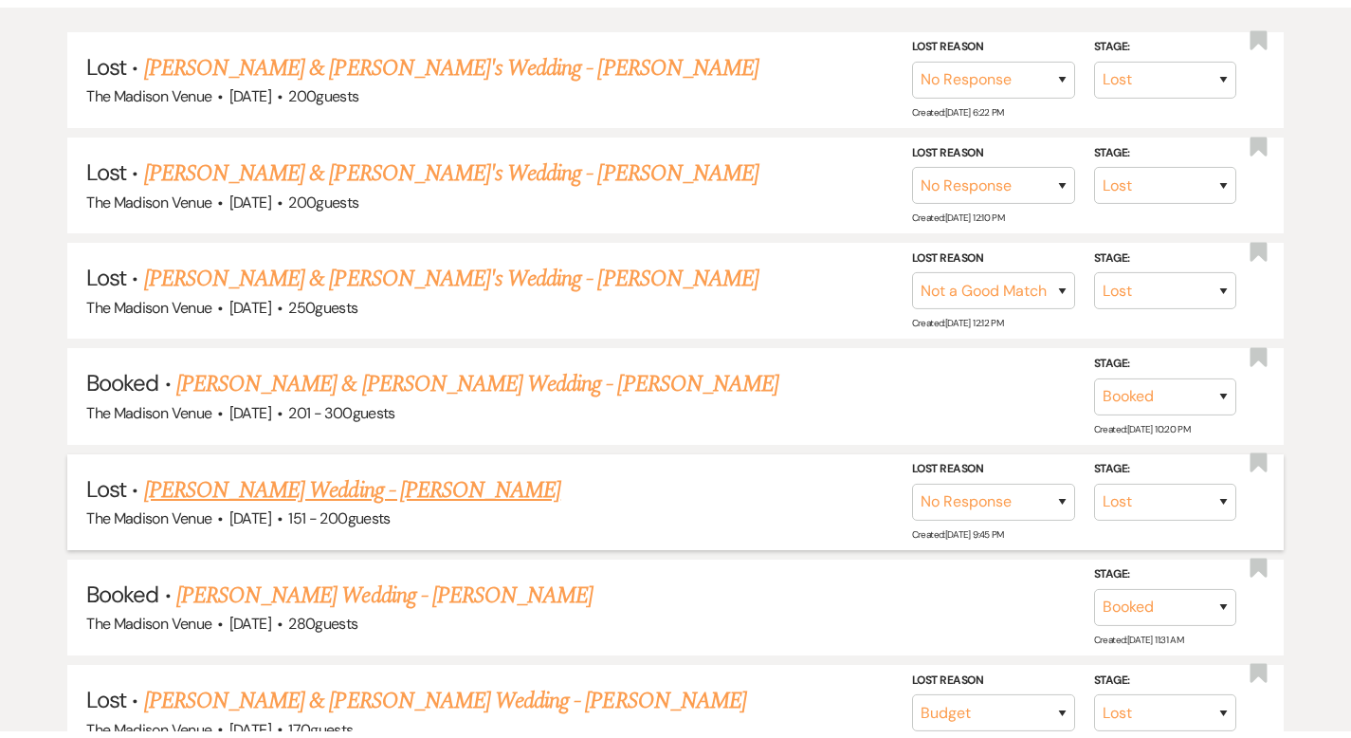
scroll to position [617, 0]
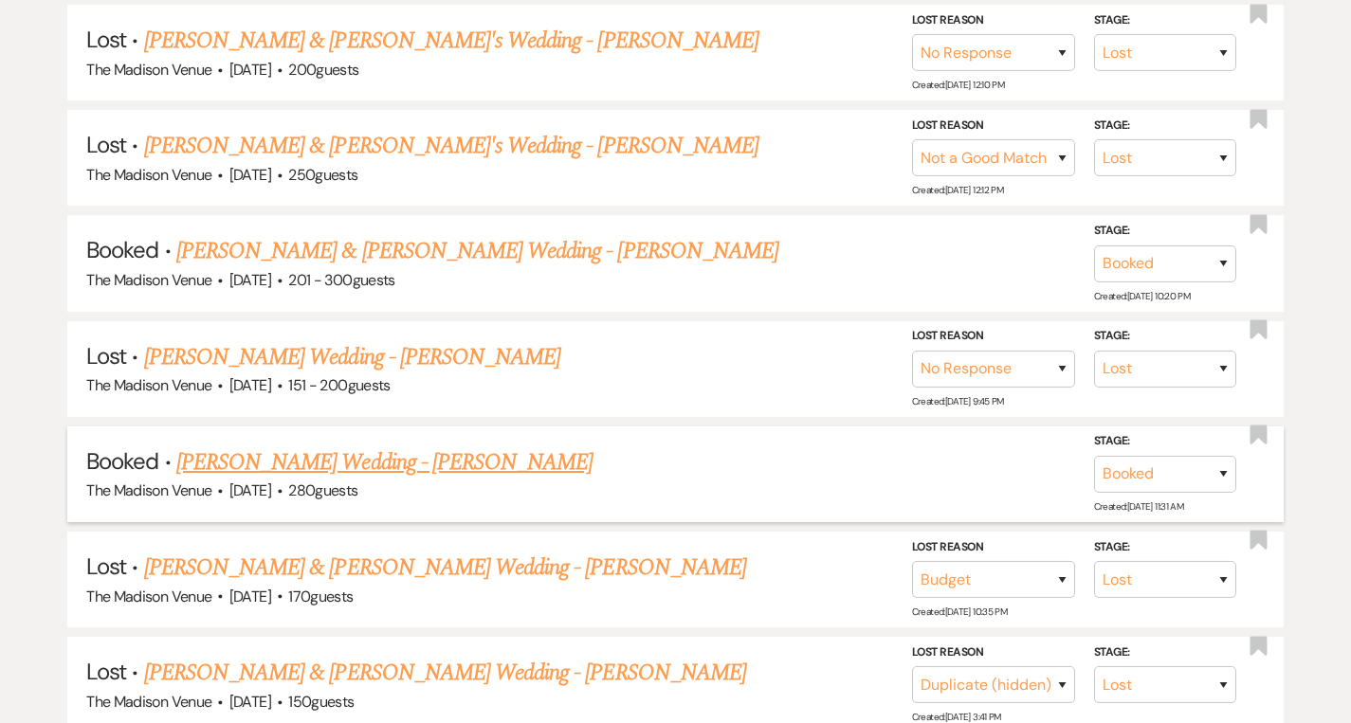
type input "[PERSON_NAME]"
click at [322, 460] on link "[PERSON_NAME] Wedding - [PERSON_NAME]" at bounding box center [384, 463] width 416 height 34
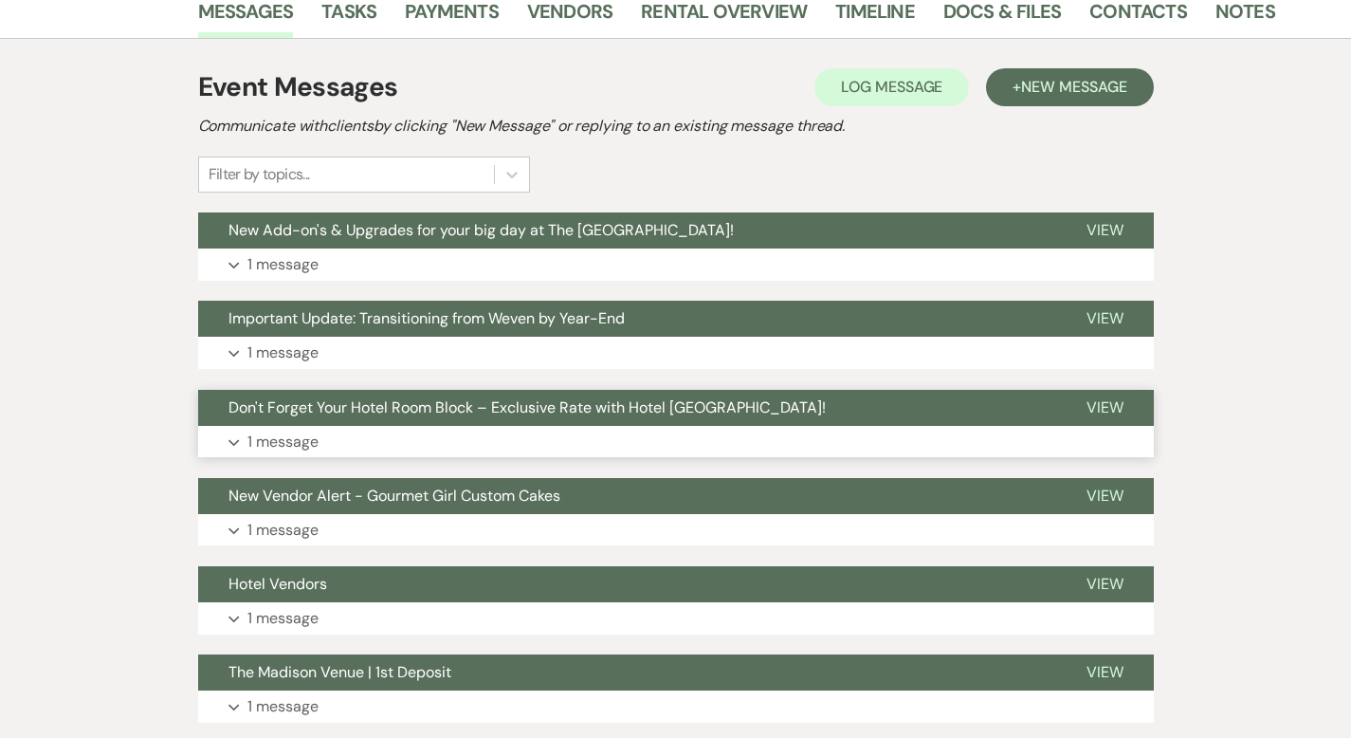
scroll to position [347, 0]
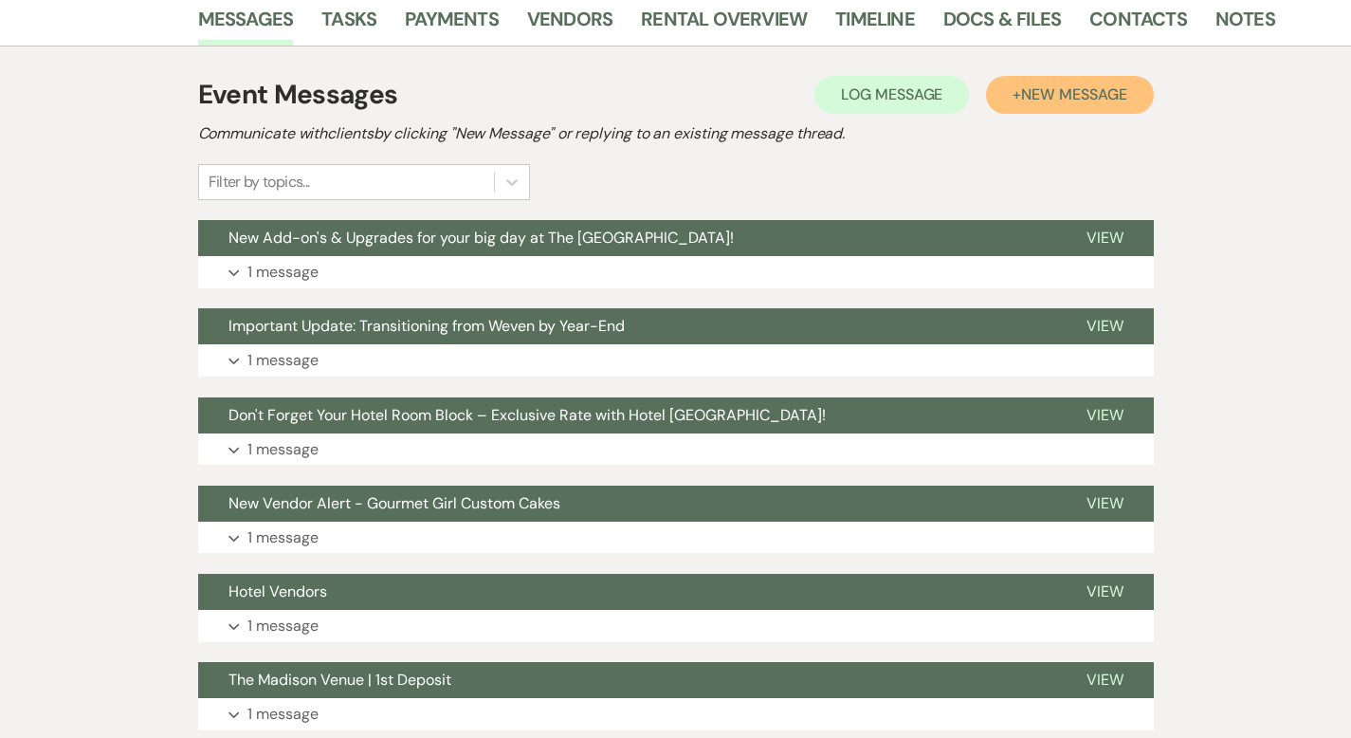
click at [1106, 105] on button "+ New Message" at bounding box center [1069, 95] width 167 height 38
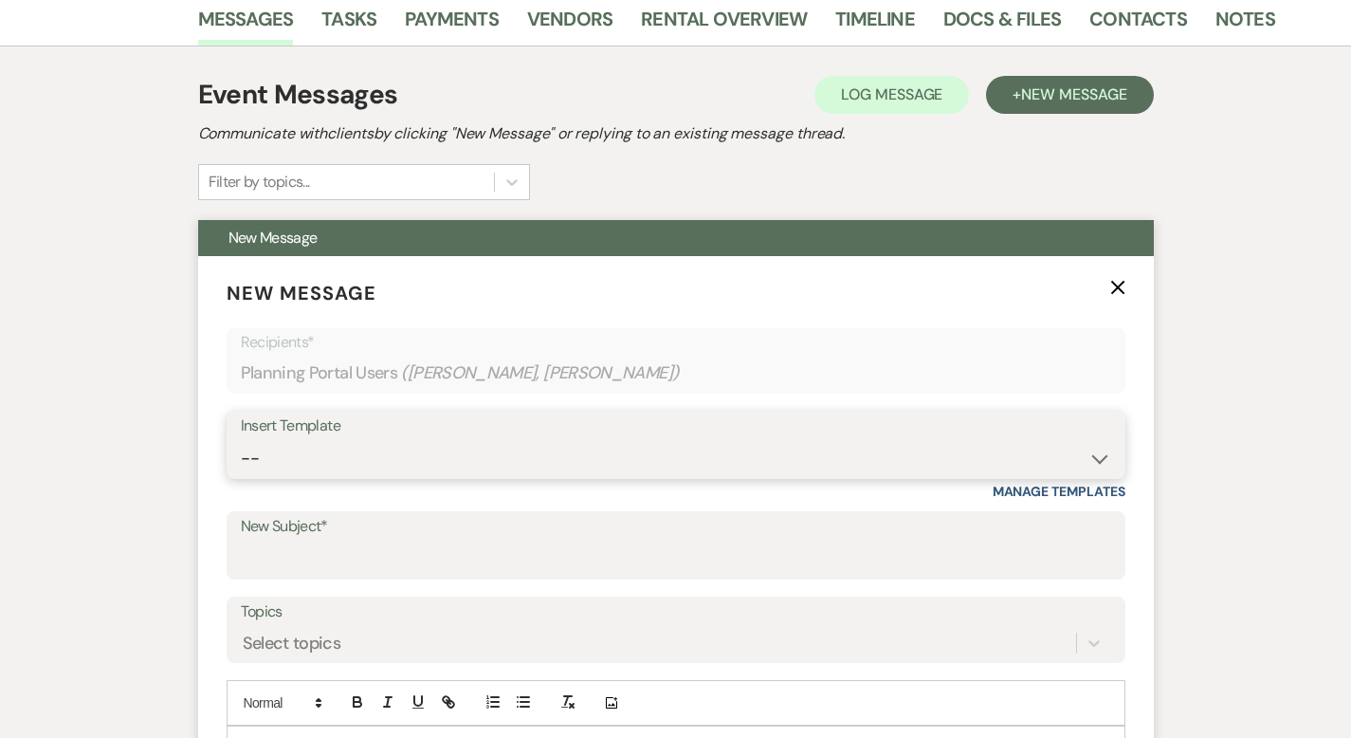
click at [401, 466] on select "-- Weven Planning Portal Introduction (Booked Events) Corporate Lead Follow Up …" at bounding box center [676, 458] width 870 height 37
select select "3749"
type input "The Madison Venue | Welcome to [PERSON_NAME] - Floor Layout Plan & Design"
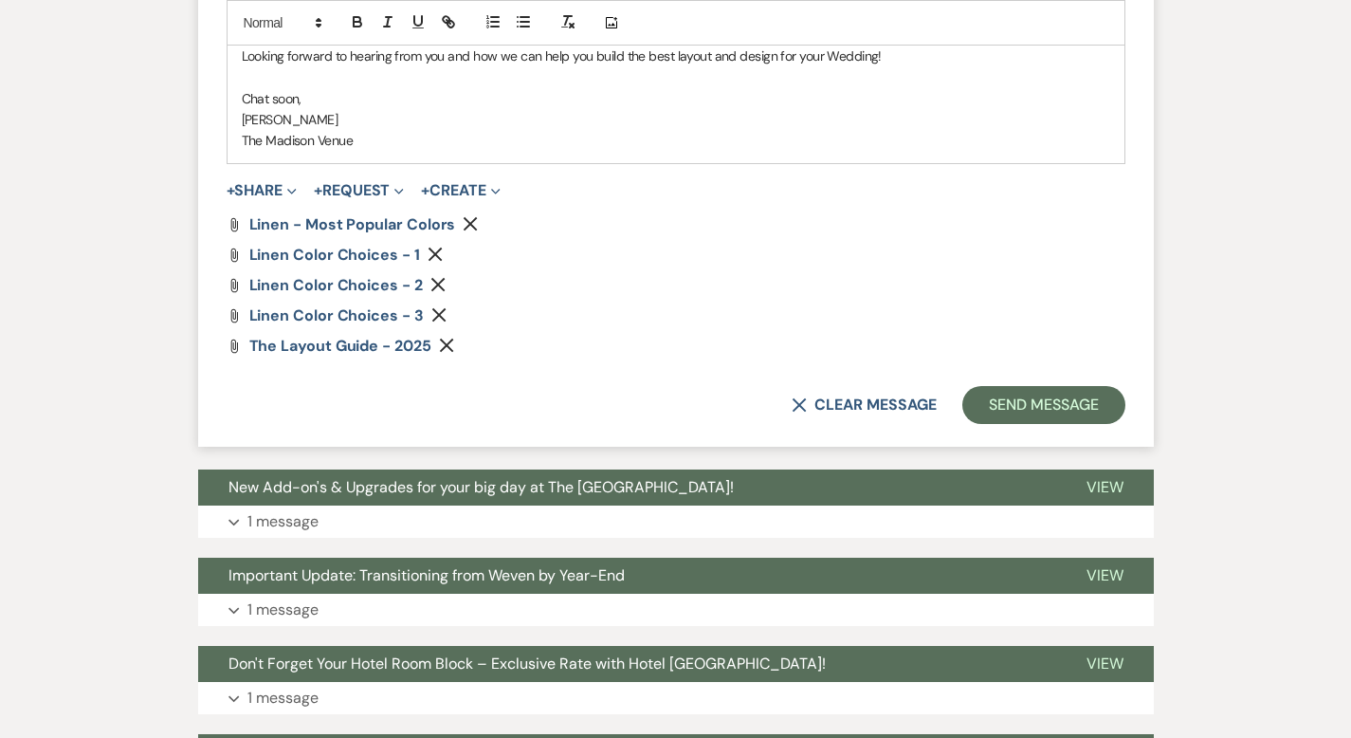
scroll to position [2253, 0]
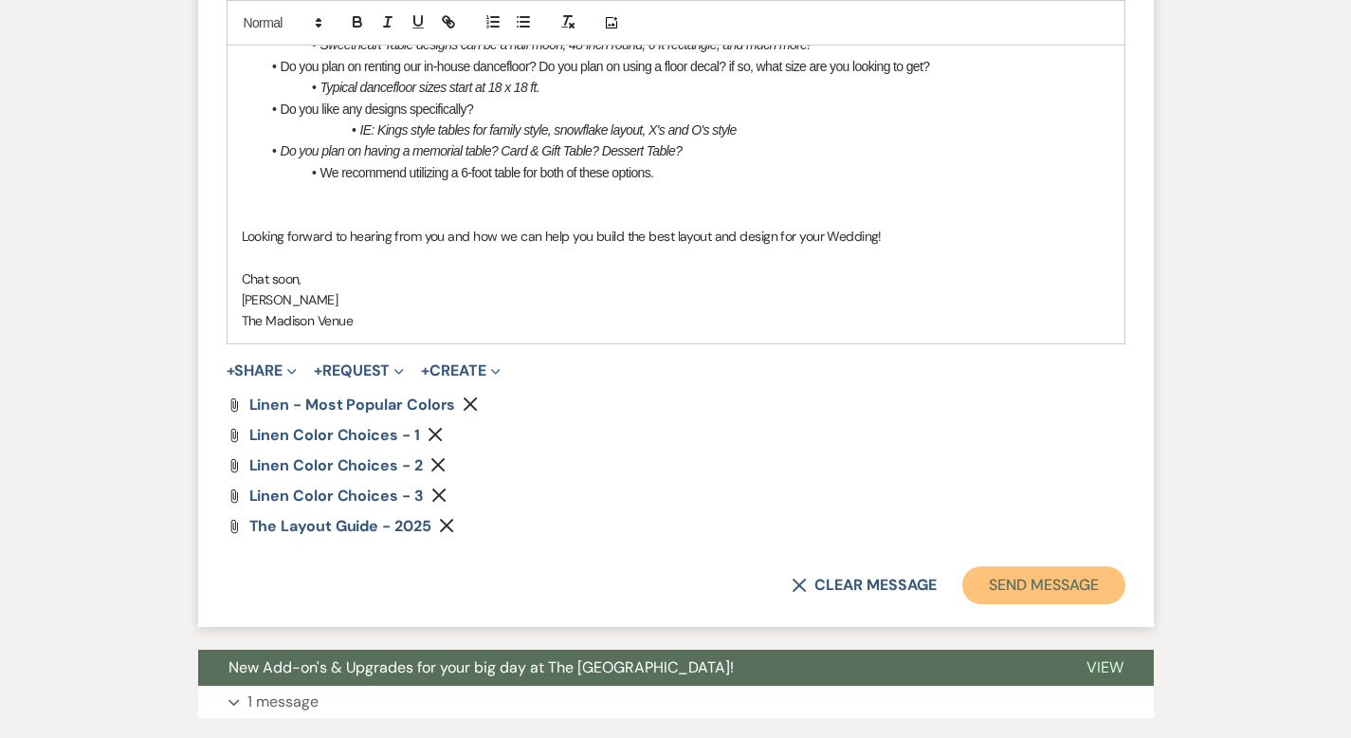
click at [1125, 566] on button "Send Message" at bounding box center [1043, 585] width 162 height 38
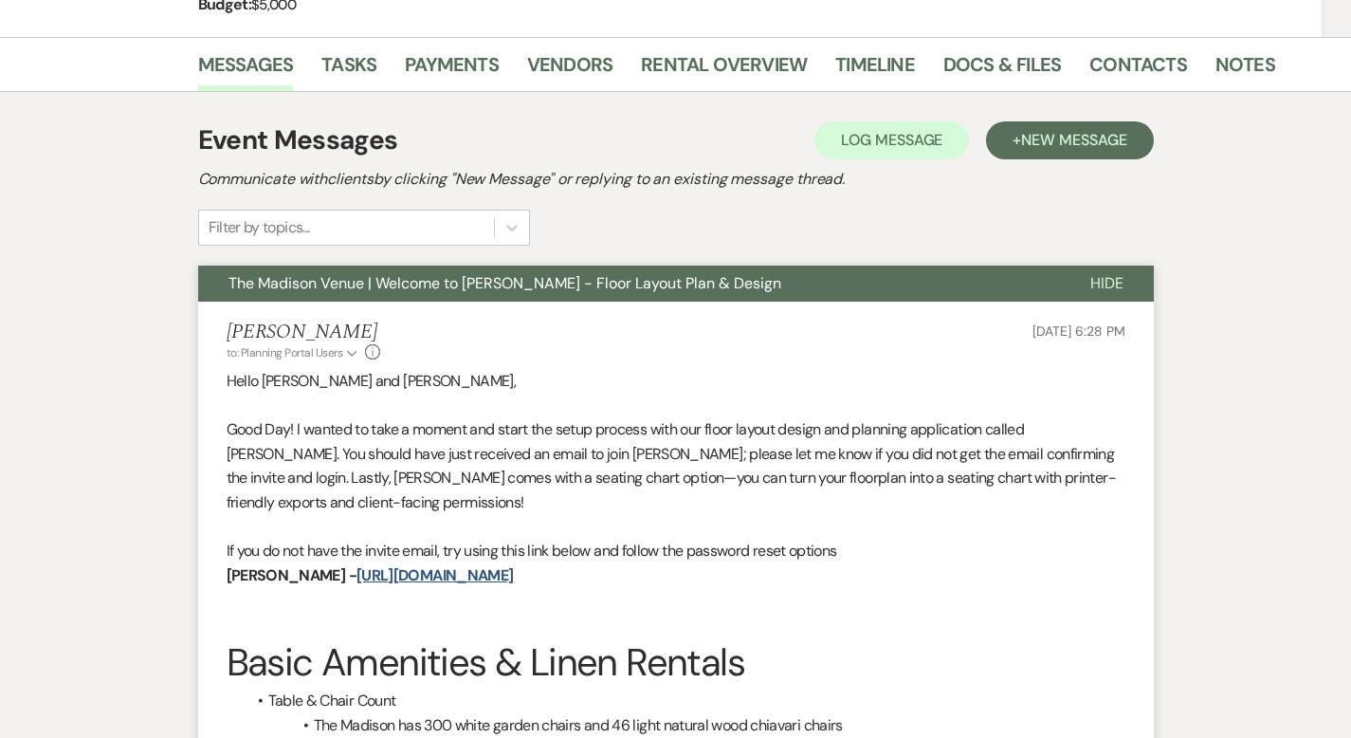
scroll to position [0, 0]
